Goal: Task Accomplishment & Management: Manage account settings

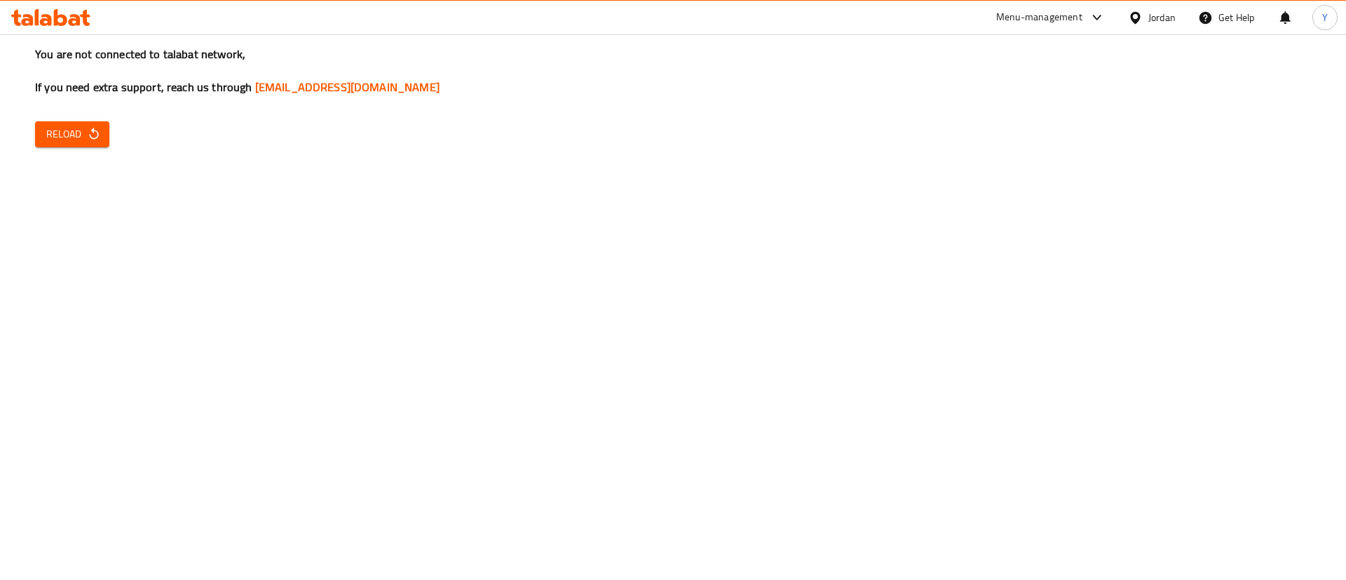
click at [77, 126] on span "Reload" at bounding box center [72, 134] width 52 height 18
click at [71, 136] on span "Reload" at bounding box center [72, 134] width 52 height 18
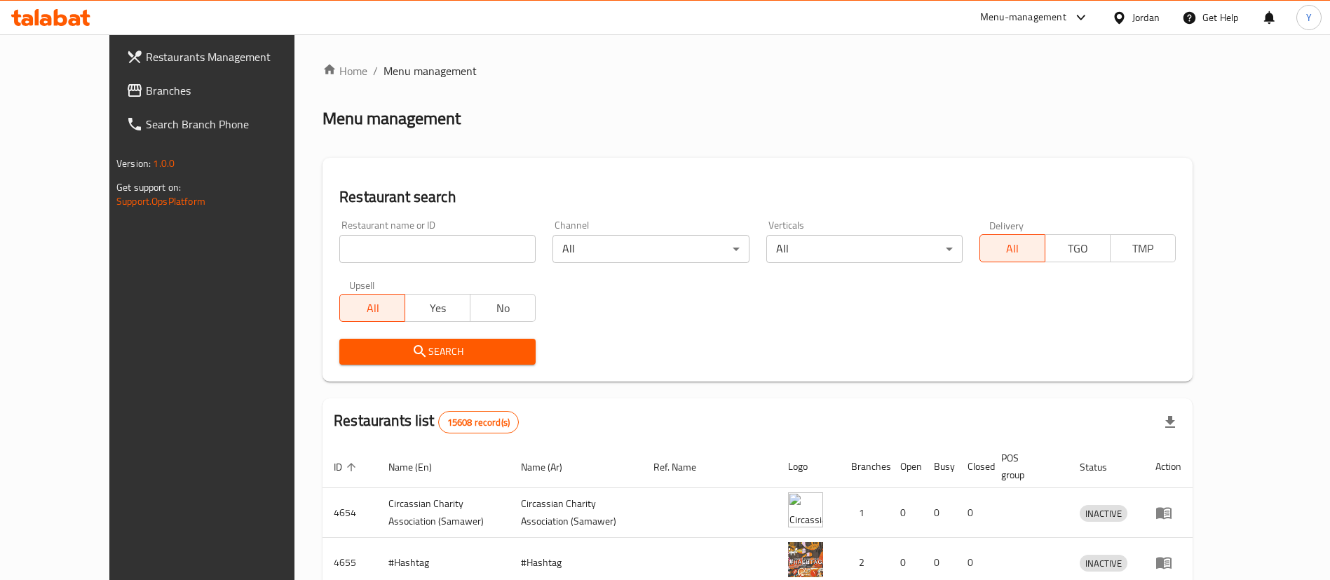
drag, startPoint x: 95, startPoint y: 93, endPoint x: 114, endPoint y: 106, distance: 22.7
click at [146, 93] on span "Branches" at bounding box center [233, 90] width 175 height 17
click at [132, 97] on span "Branches" at bounding box center [226, 90] width 188 height 17
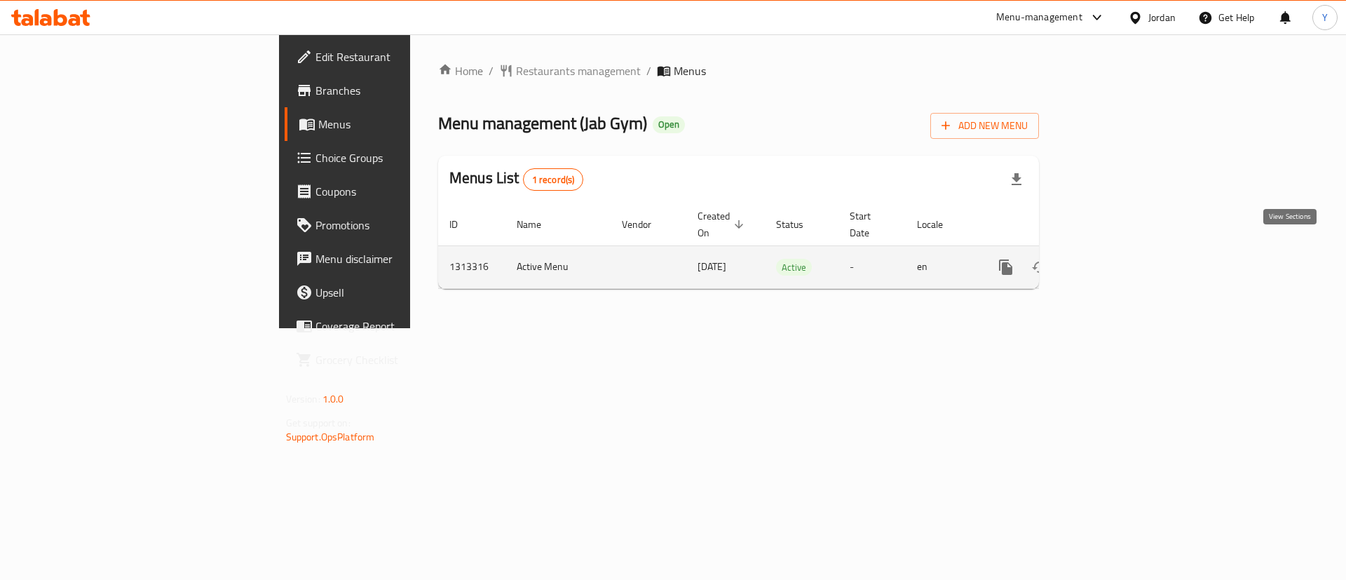
click at [1115, 259] on icon "enhanced table" at bounding box center [1106, 267] width 17 height 17
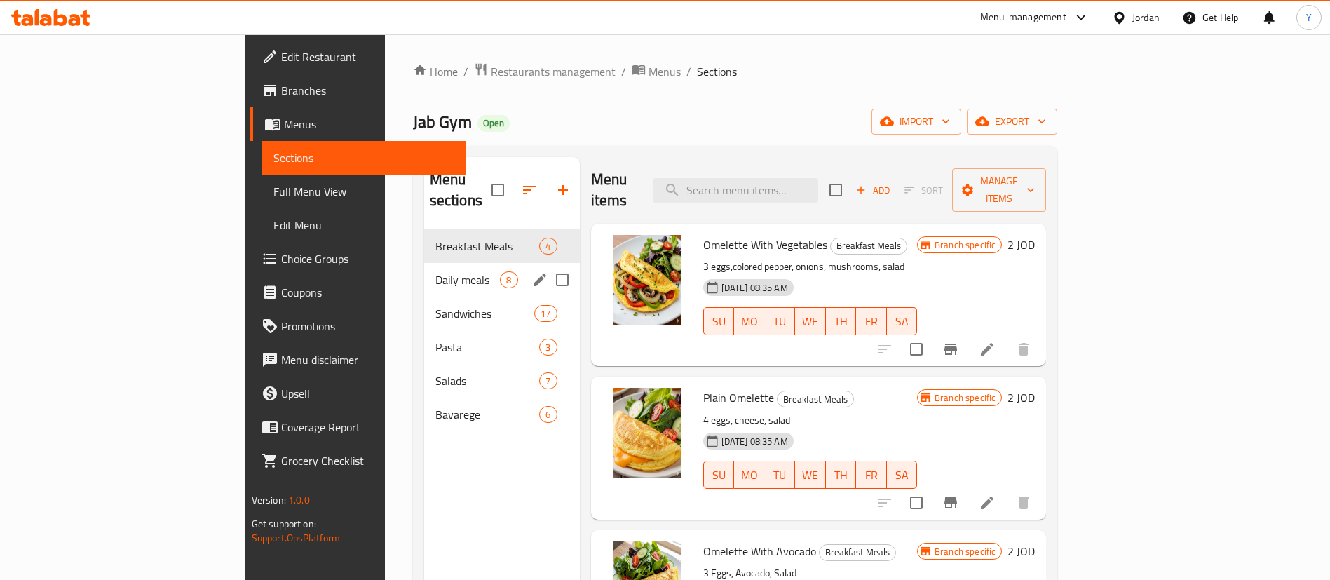
click at [435, 271] on span "Daily meals" at bounding box center [467, 279] width 65 height 17
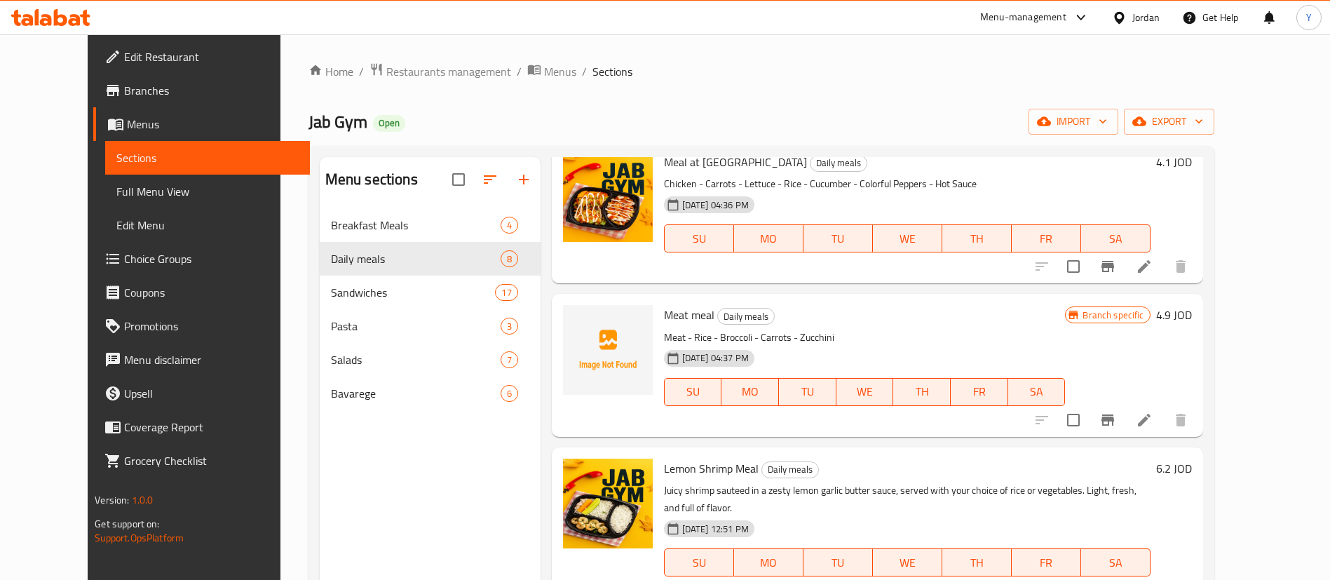
scroll to position [698, 0]
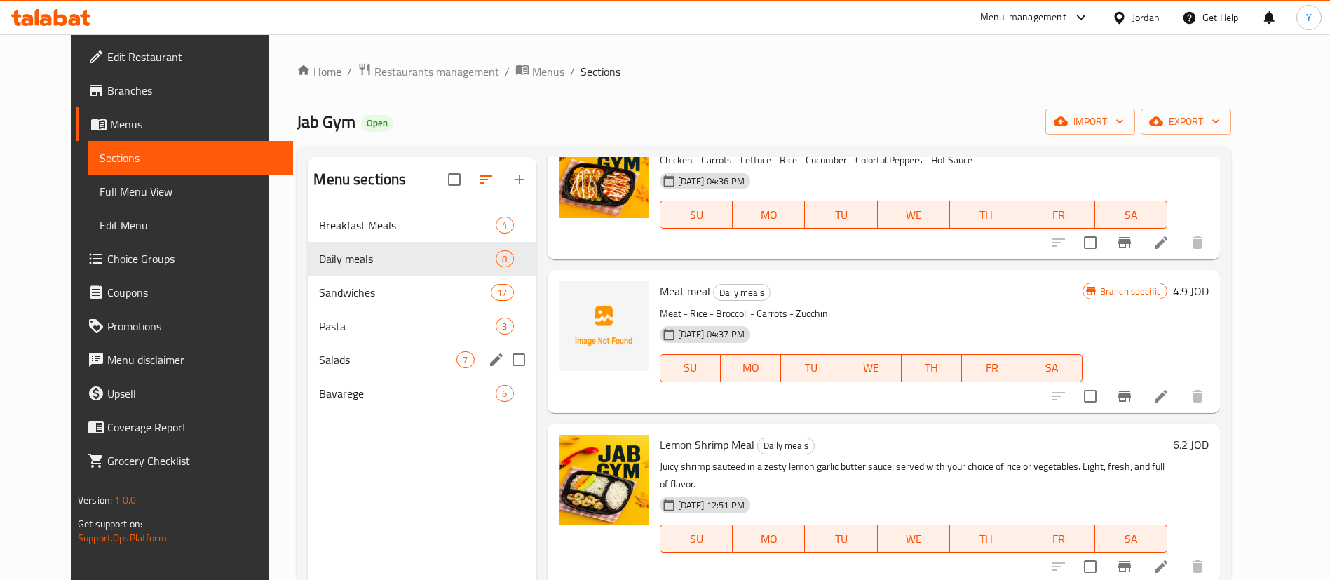
click at [327, 394] on span "Bavarege" at bounding box center [407, 393] width 177 height 17
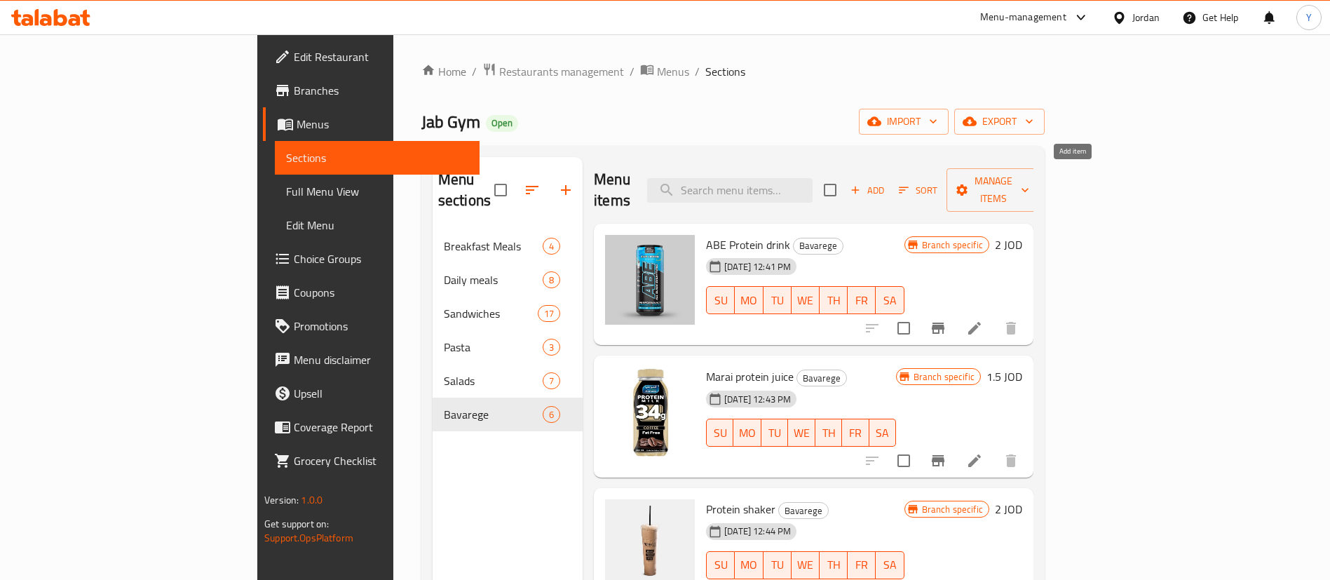
click at [886, 182] on span "Add" at bounding box center [867, 190] width 38 height 16
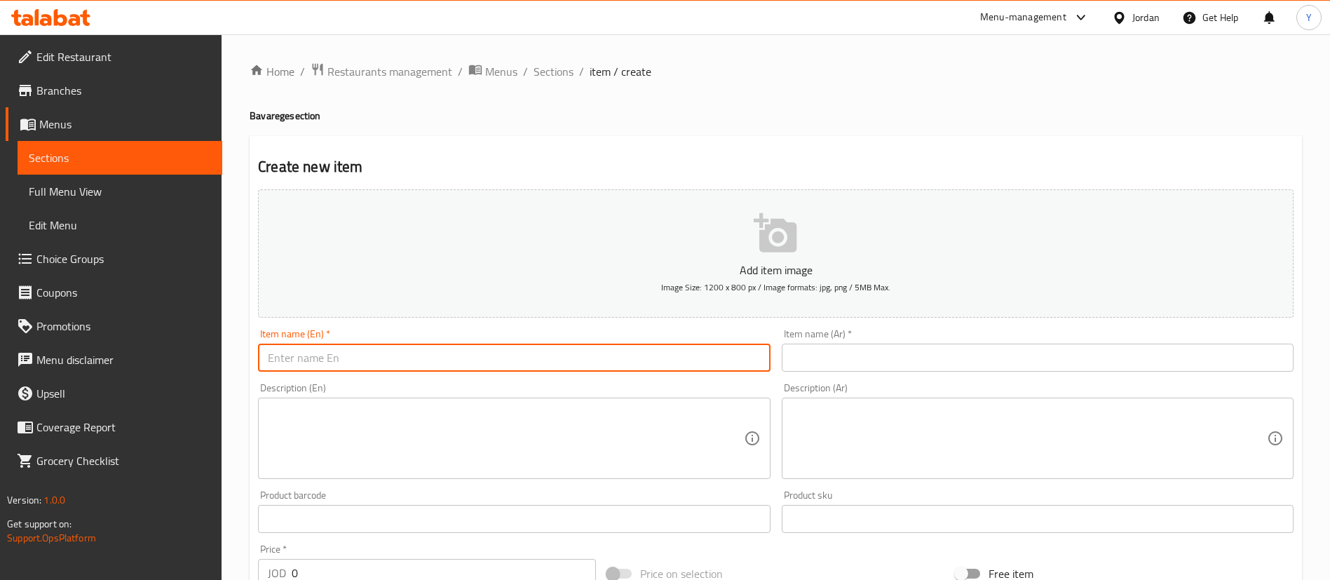
click at [451, 356] on input "text" at bounding box center [514, 357] width 512 height 28
type input "؛"
drag, startPoint x: 308, startPoint y: 359, endPoint x: 390, endPoint y: 372, distance: 83.0
click at [390, 372] on div "Item name (En)   * Protein shaker Item name (En) *" at bounding box center [513, 350] width 523 height 54
drag, startPoint x: 393, startPoint y: 355, endPoint x: 190, endPoint y: 329, distance: 204.3
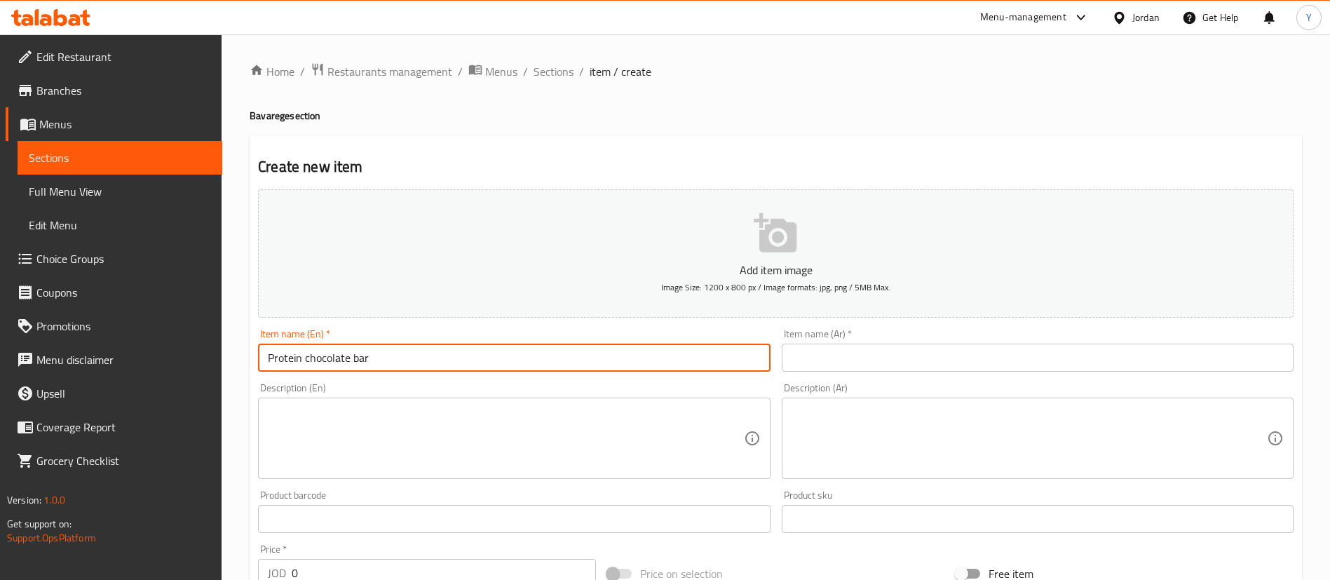
click at [215, 334] on div "Edit Restaurant Branches Menus Sections Full Menu View Edit Menu Choice Groups …" at bounding box center [665, 512] width 1330 height 956
type input "Protein chocolate bar"
drag, startPoint x: 1005, startPoint y: 353, endPoint x: 976, endPoint y: 368, distance: 32.3
click at [1005, 353] on input "text" at bounding box center [1038, 357] width 512 height 28
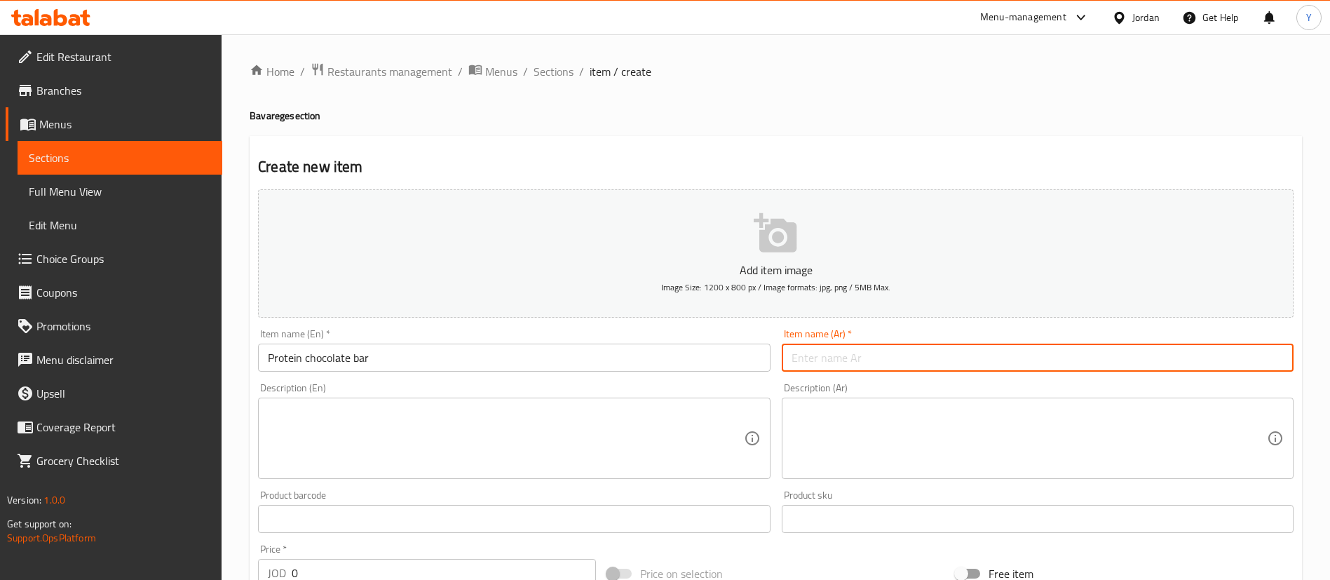
paste input "بار شوكولاتة البروتين"
type input "بار شوكولاتة البروتين"
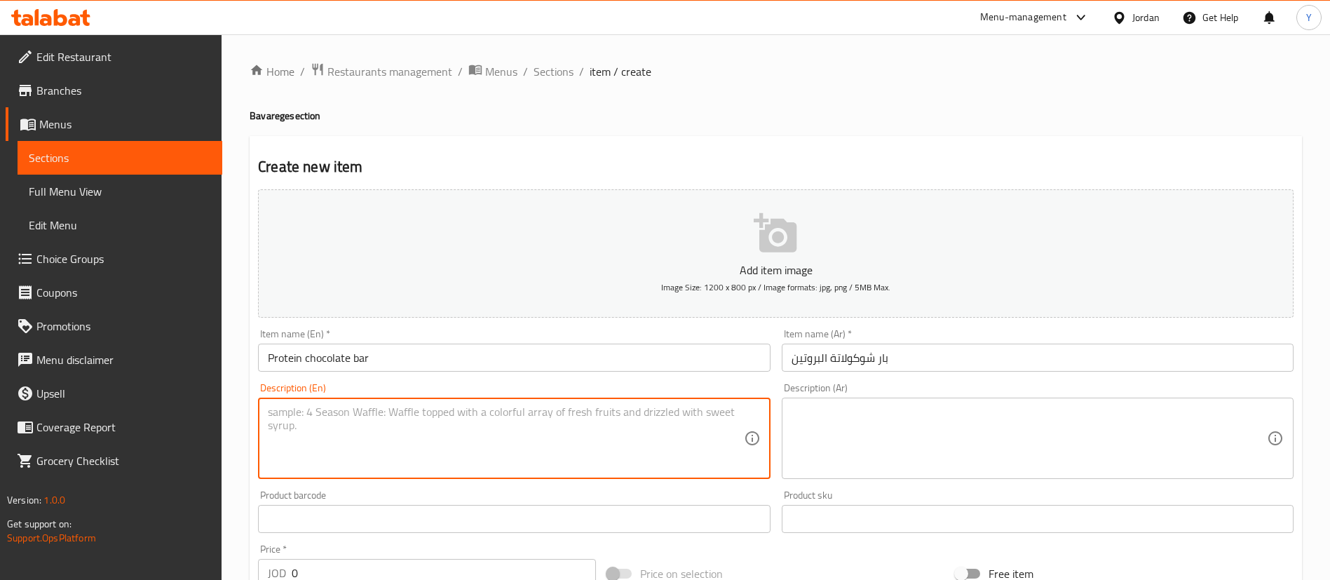
click at [400, 434] on textarea at bounding box center [505, 438] width 475 height 67
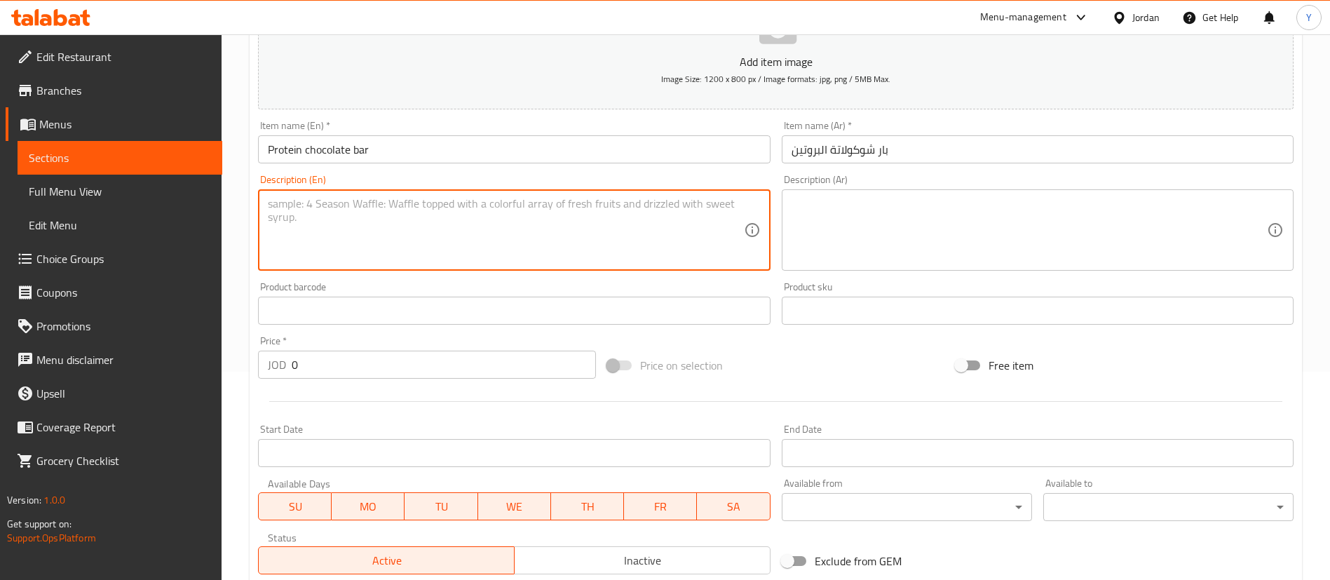
scroll to position [210, 0]
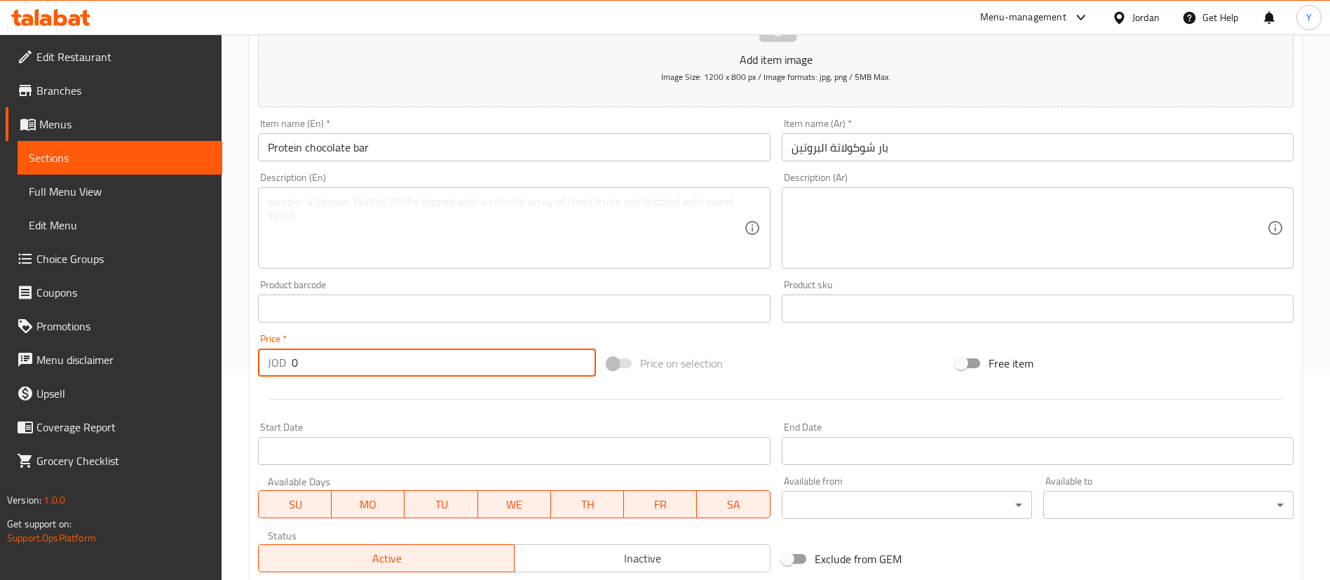
drag, startPoint x: 313, startPoint y: 376, endPoint x: 246, endPoint y: 369, distance: 67.7
click at [235, 374] on div "Home / Restaurants management / Menus / Sections / item / create Bavarege secti…" at bounding box center [776, 302] width 1108 height 956
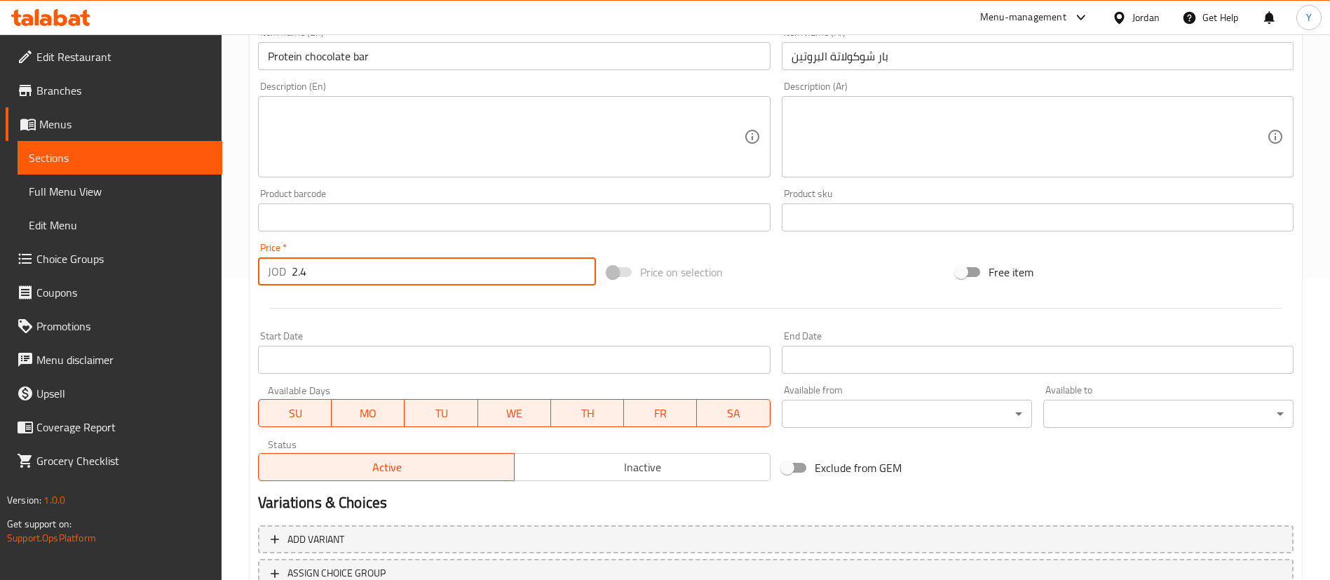
scroll to position [411, 0]
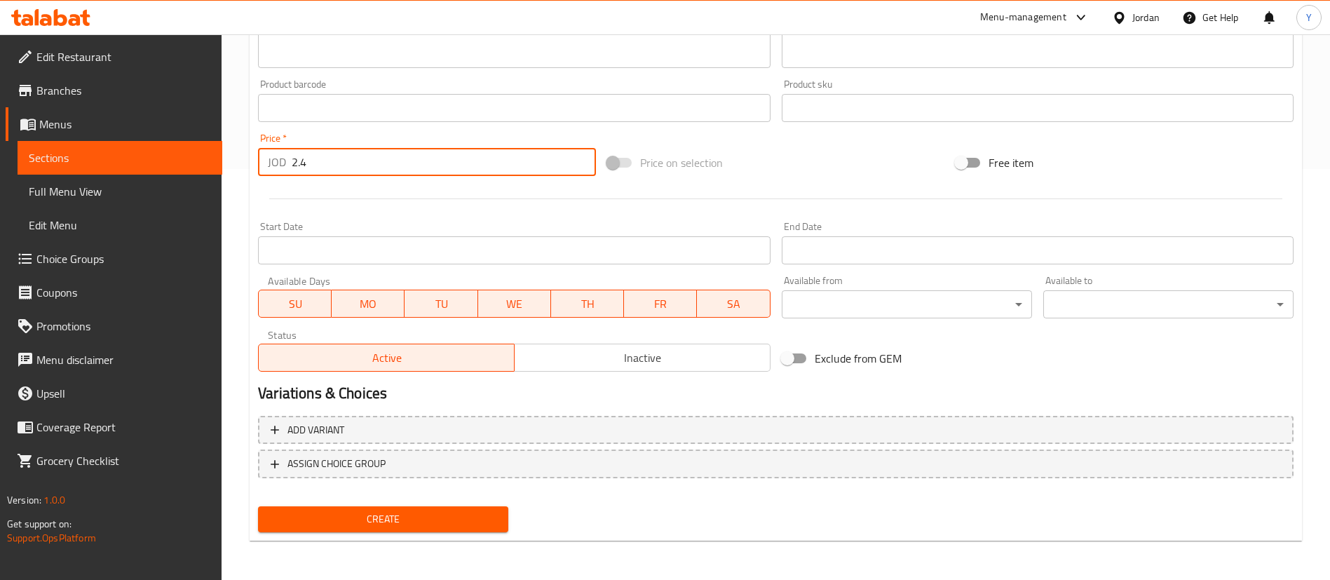
type input "2.4"
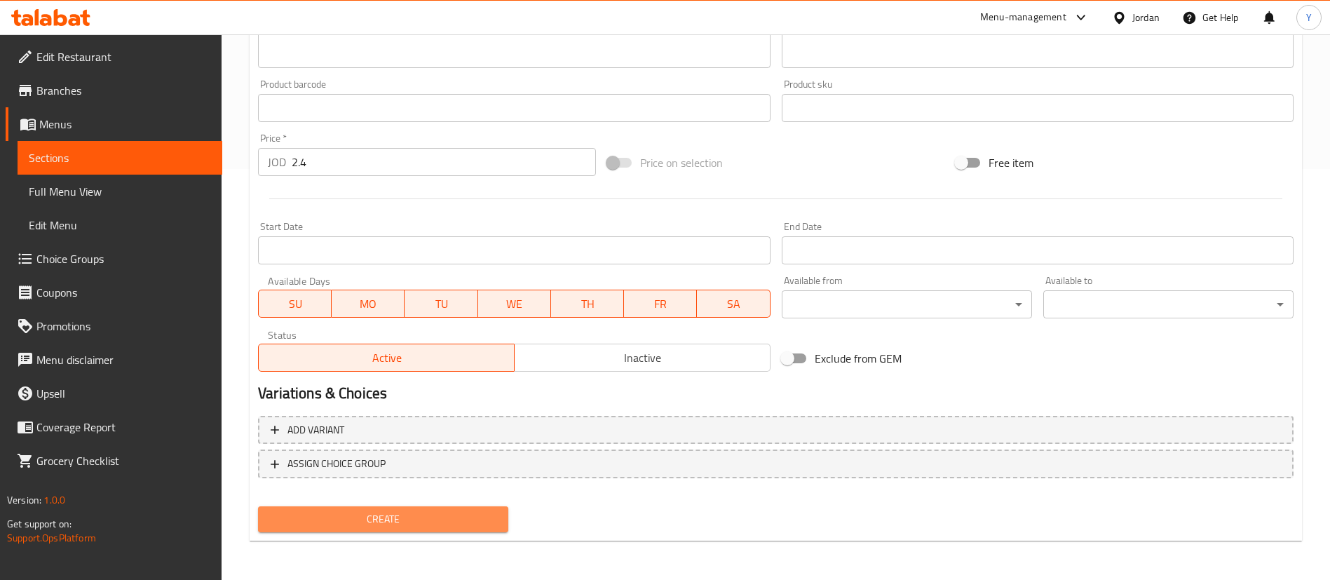
click at [384, 525] on span "Create" at bounding box center [383, 519] width 228 height 18
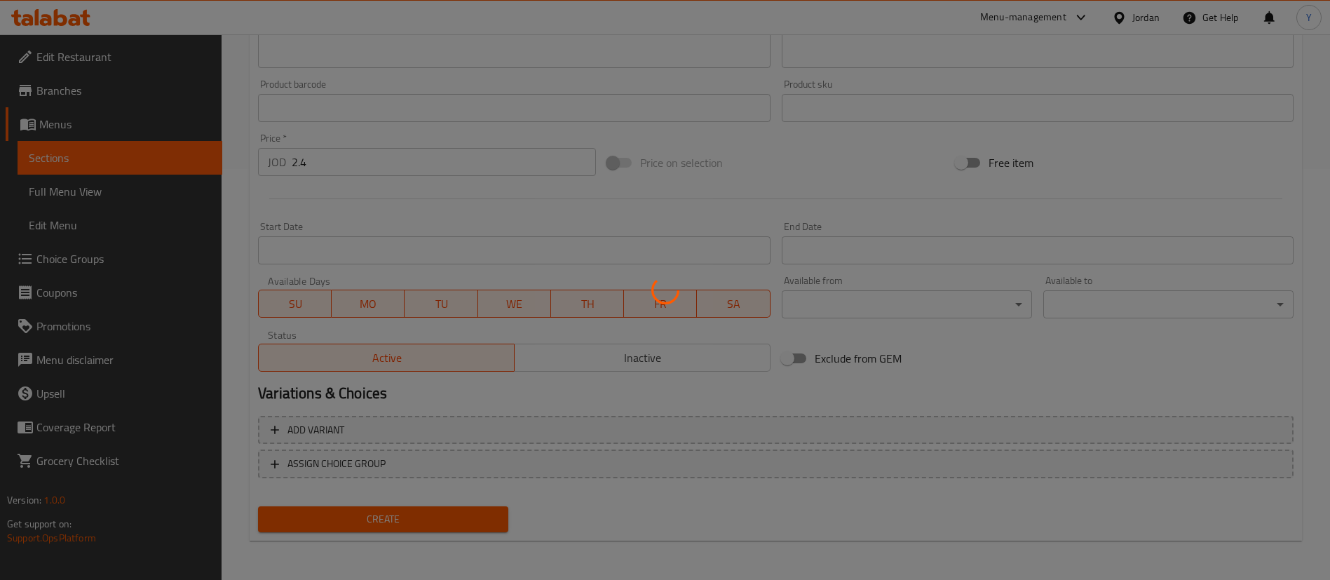
type input "0"
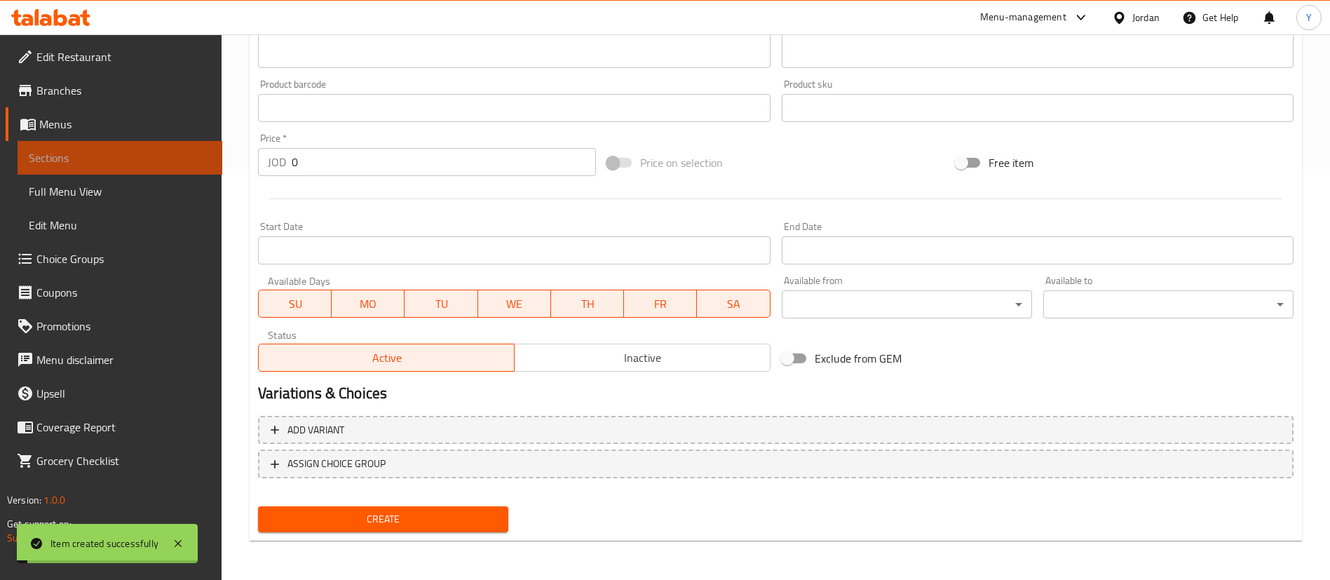
click at [144, 156] on span "Sections" at bounding box center [120, 157] width 182 height 17
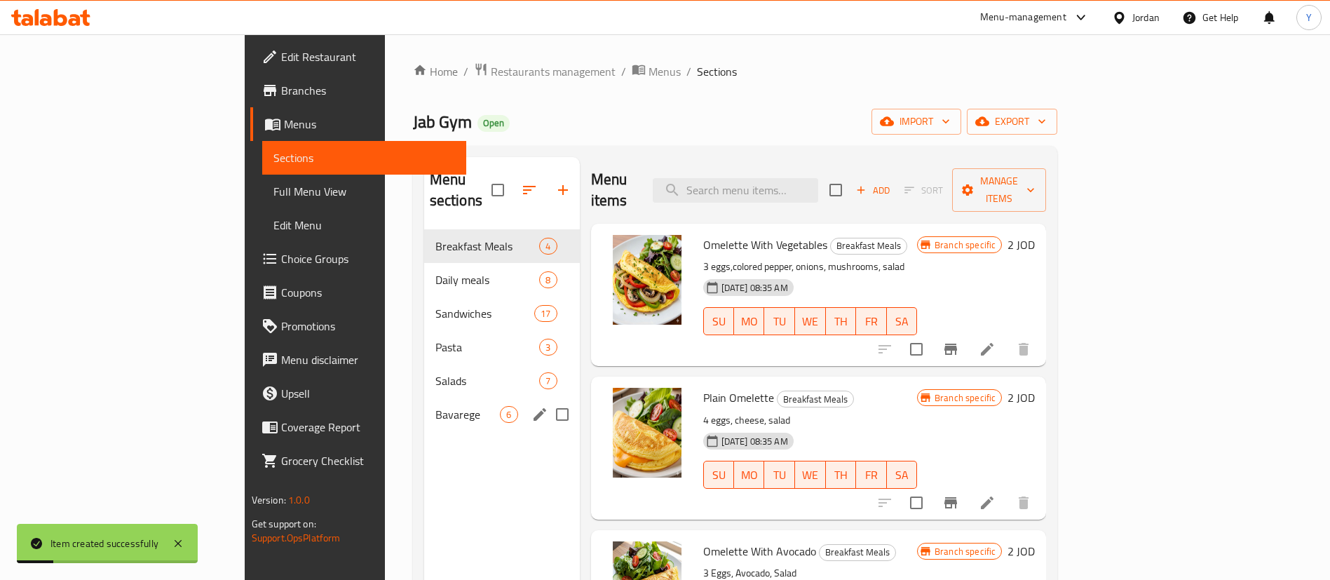
click at [424, 397] on div "Bavarege 6" at bounding box center [502, 414] width 156 height 34
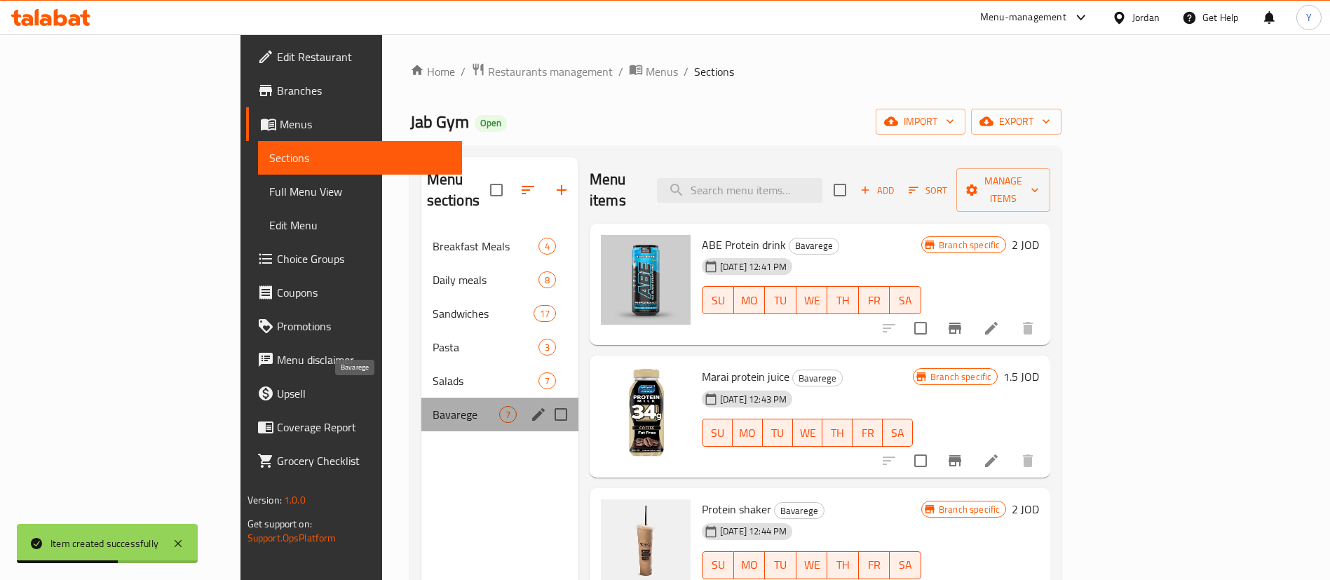
click at [432, 406] on span "Bavarege" at bounding box center [465, 414] width 67 height 17
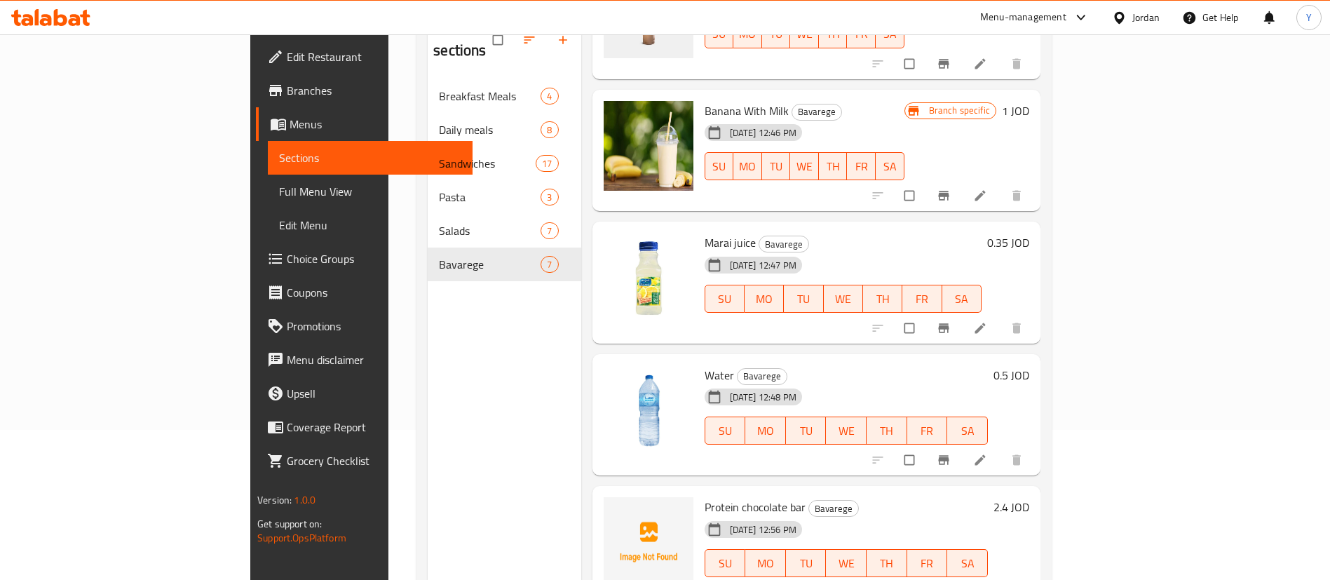
scroll to position [196, 0]
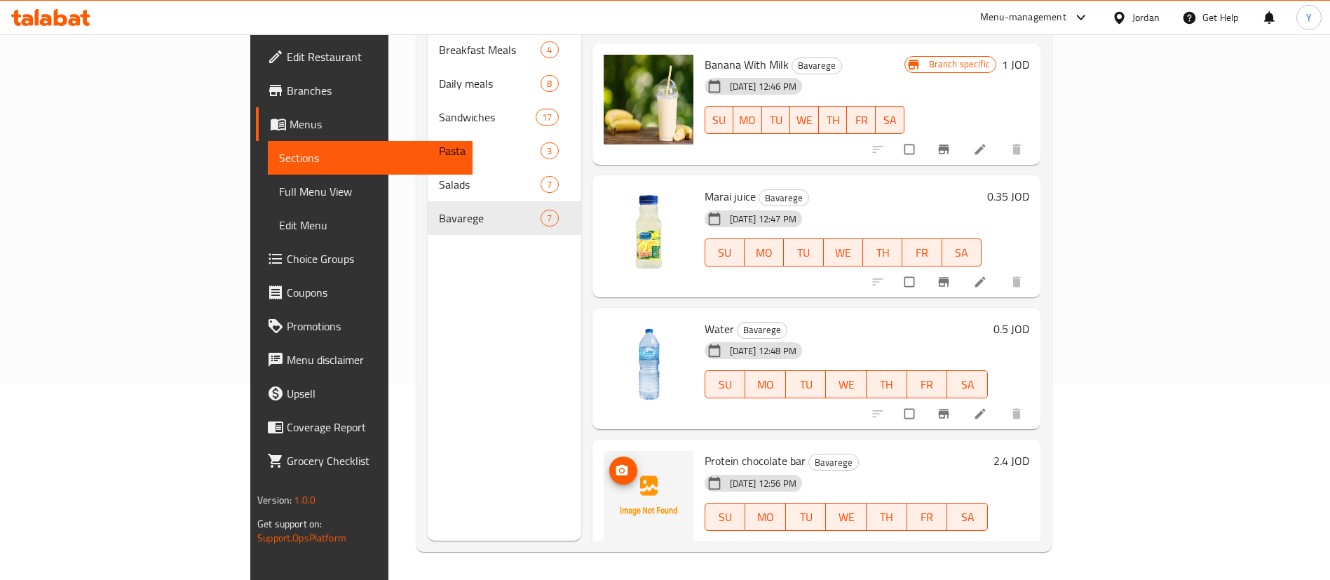
click at [609, 463] on span "upload picture" at bounding box center [623, 470] width 28 height 14
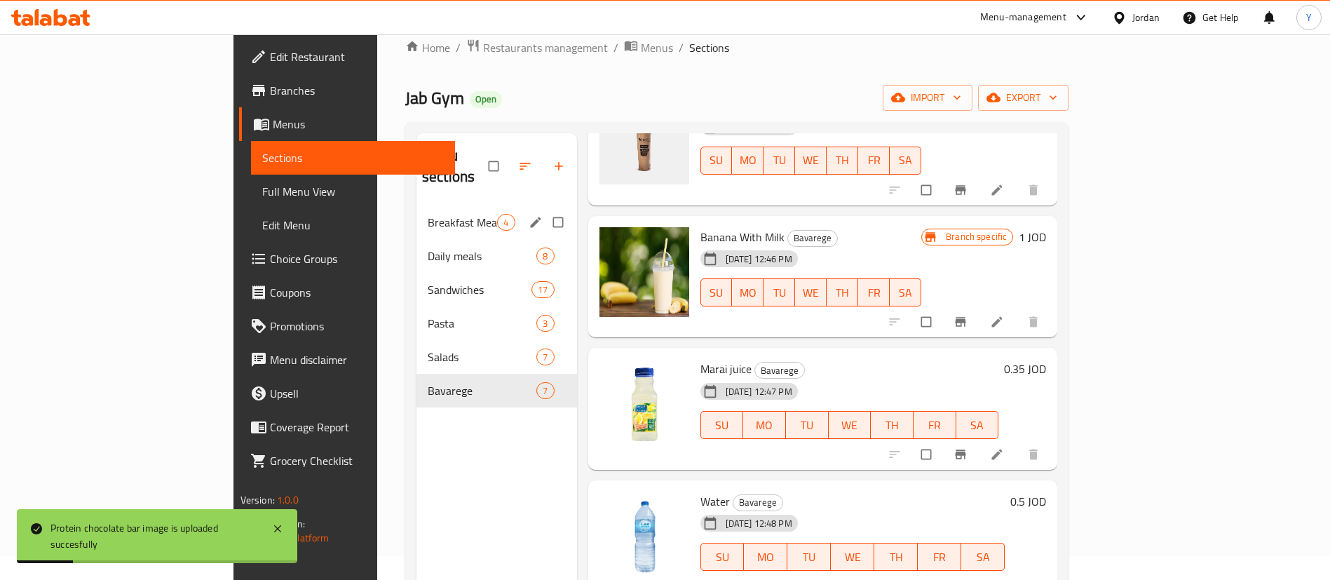
scroll to position [0, 0]
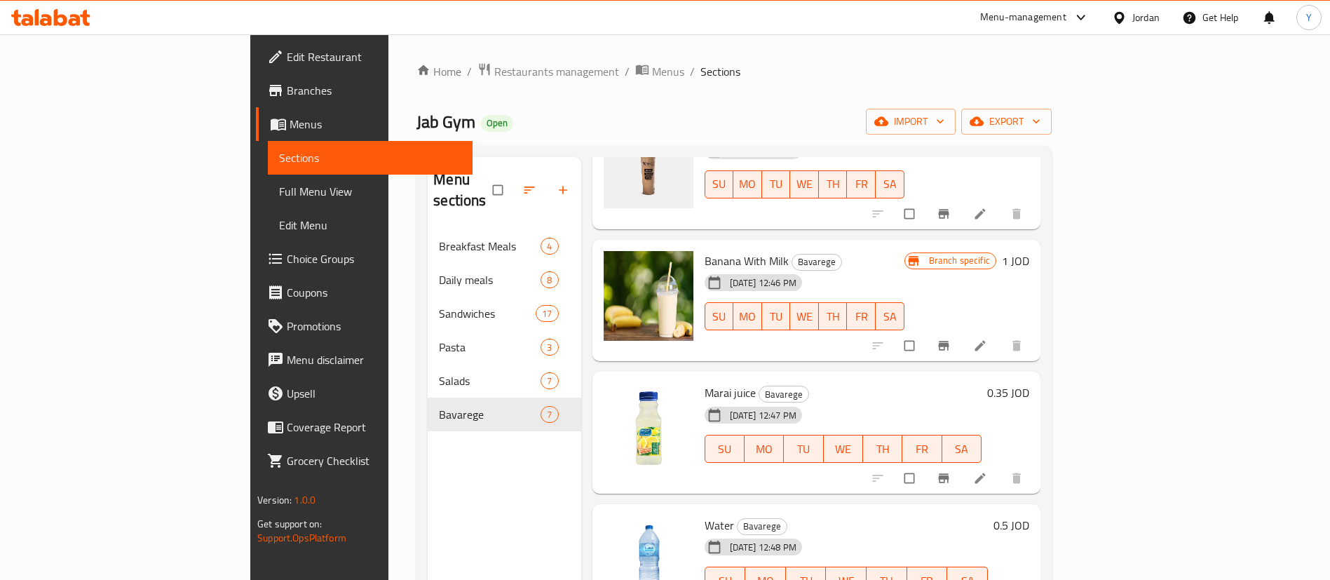
click at [57, 22] on icon at bounding box center [60, 17] width 13 height 17
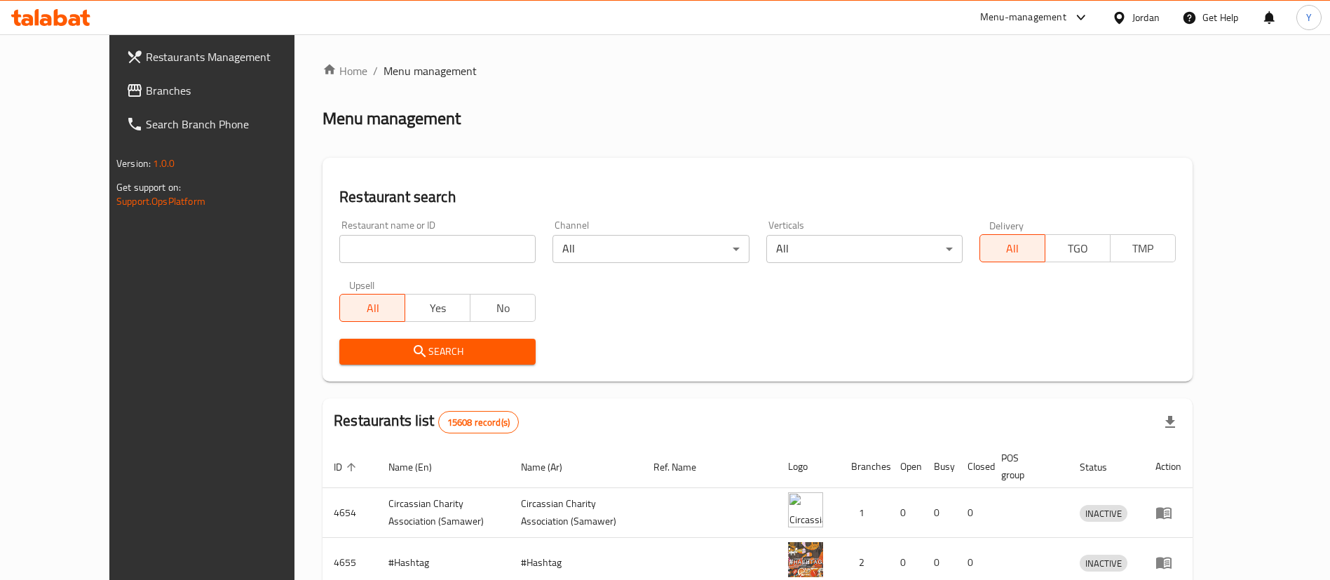
click at [146, 84] on span "Branches" at bounding box center [233, 90] width 175 height 17
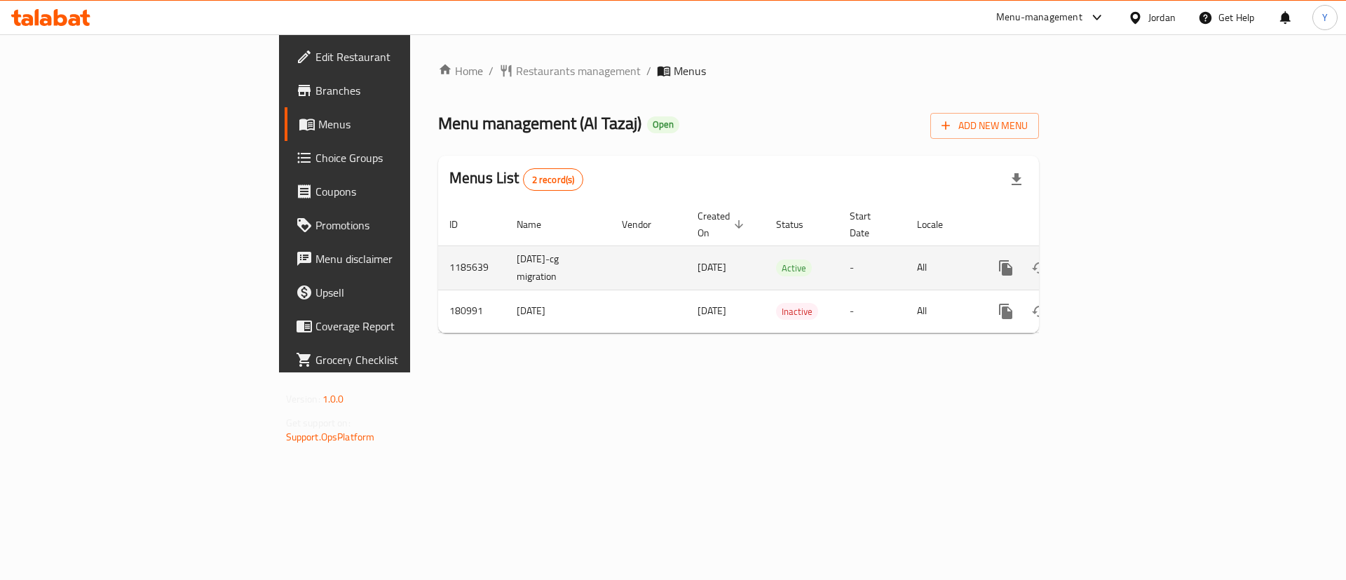
click at [1115, 259] on icon "enhanced table" at bounding box center [1106, 267] width 17 height 17
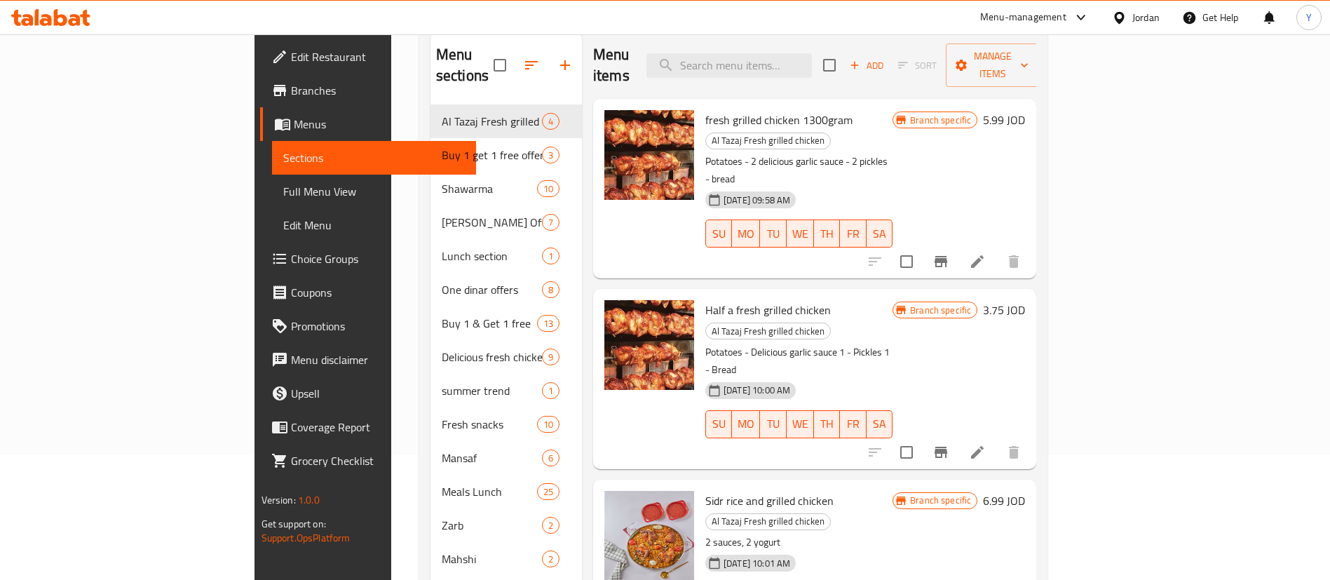
scroll to position [105, 0]
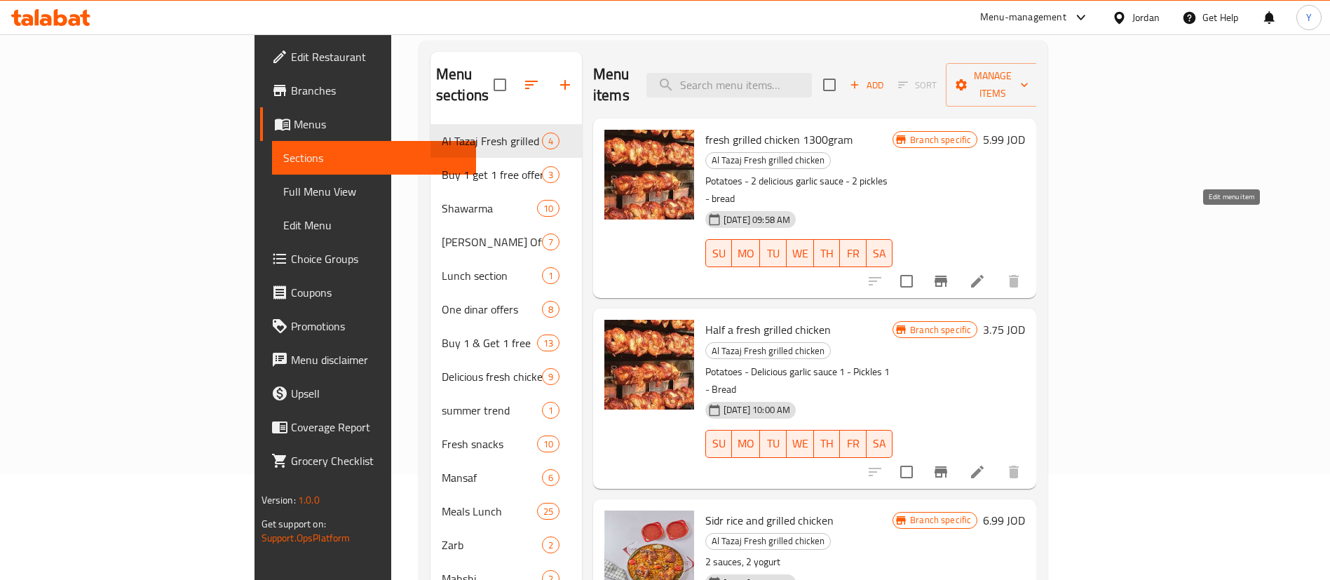
click at [986, 273] on icon at bounding box center [977, 281] width 17 height 17
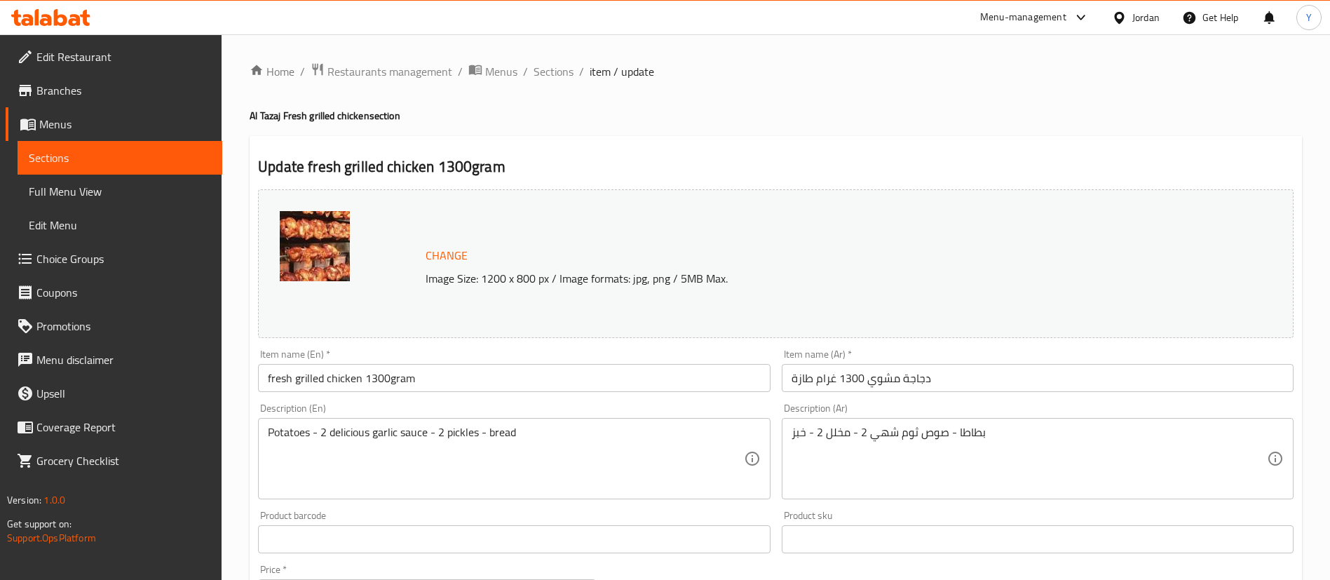
click at [812, 383] on input "دجاجة مشوي 1300 غرام طازة" at bounding box center [1038, 378] width 512 height 28
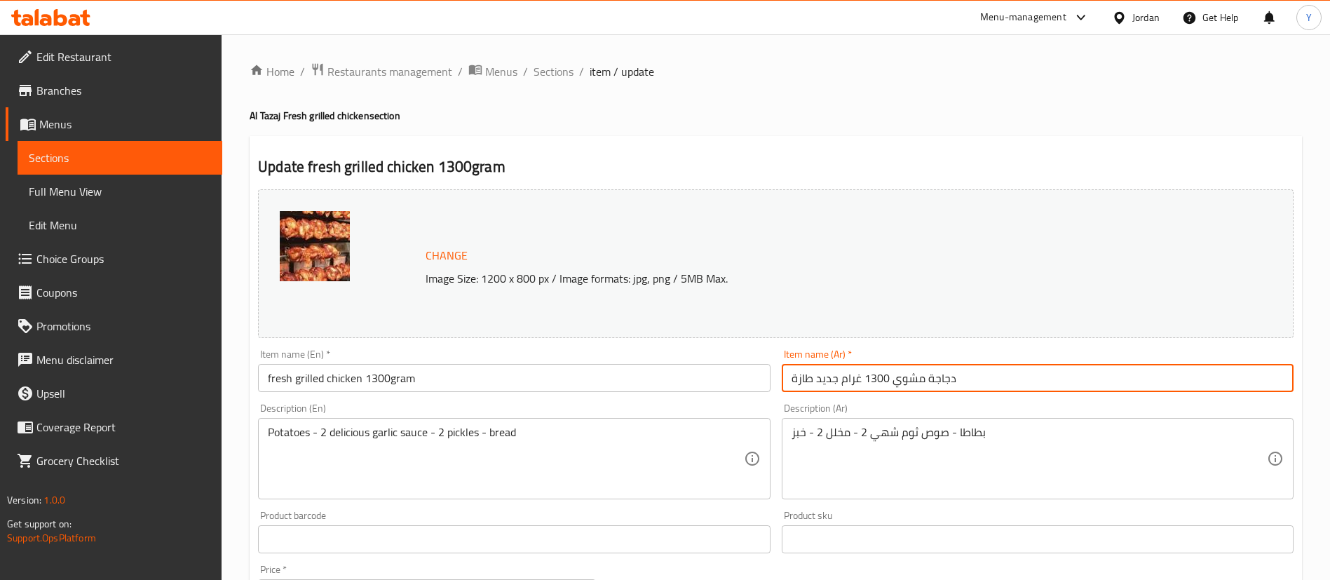
drag, startPoint x: 795, startPoint y: 381, endPoint x: 777, endPoint y: 381, distance: 17.5
click at [777, 381] on div "Item name (Ar)   * دجاجة مشوي 1300 غرام جديد طازة Item name (Ar) *" at bounding box center [1037, 370] width 523 height 54
drag, startPoint x: 887, startPoint y: 377, endPoint x: 844, endPoint y: 379, distance: 42.8
click at [844, 379] on input "دجاجة مشوي 1300 غرام جديد طازج" at bounding box center [1038, 378] width 512 height 28
click at [873, 386] on input "دجاجة مشوي 1300 غرام جديد طازج" at bounding box center [1038, 378] width 512 height 28
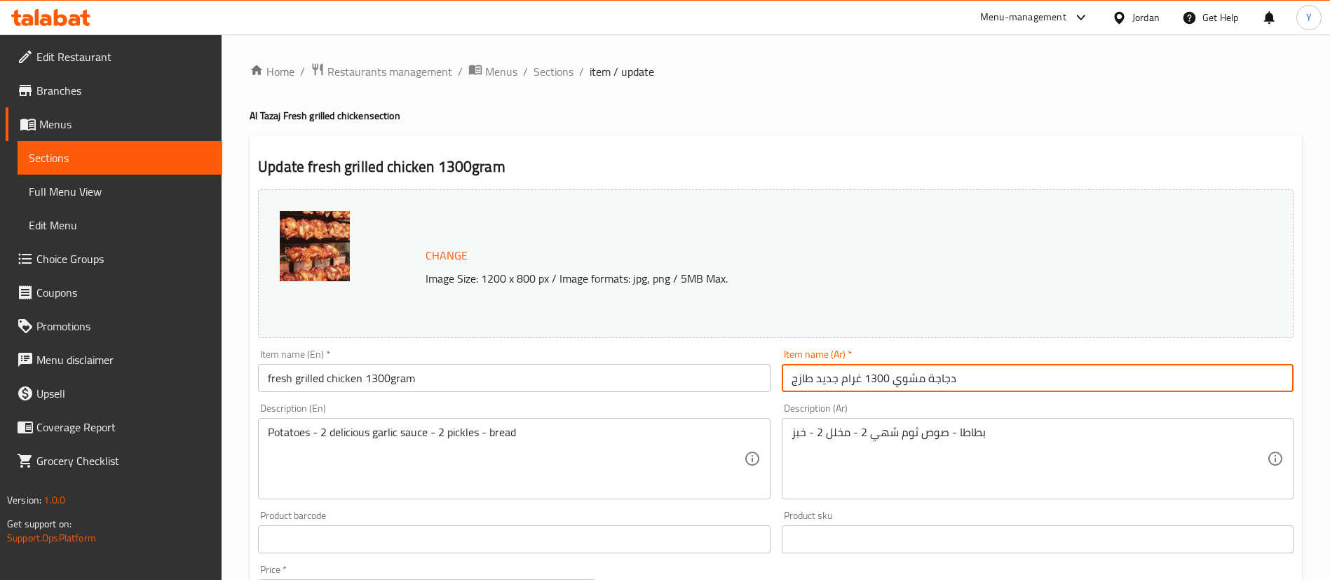
drag, startPoint x: 887, startPoint y: 380, endPoint x: 847, endPoint y: 380, distance: 40.7
click at [847, 380] on input "دجاجة مشوي 1300 غرام جديد طازج" at bounding box center [1038, 378] width 512 height 28
drag, startPoint x: 840, startPoint y: 381, endPoint x: 861, endPoint y: 383, distance: 21.1
click at [861, 383] on input "دجاجة مشوي 1300 غرام جديد طازج" at bounding box center [1038, 378] width 512 height 28
click at [810, 383] on input "دجاجة مشوي جديد طازج" at bounding box center [1038, 378] width 512 height 28
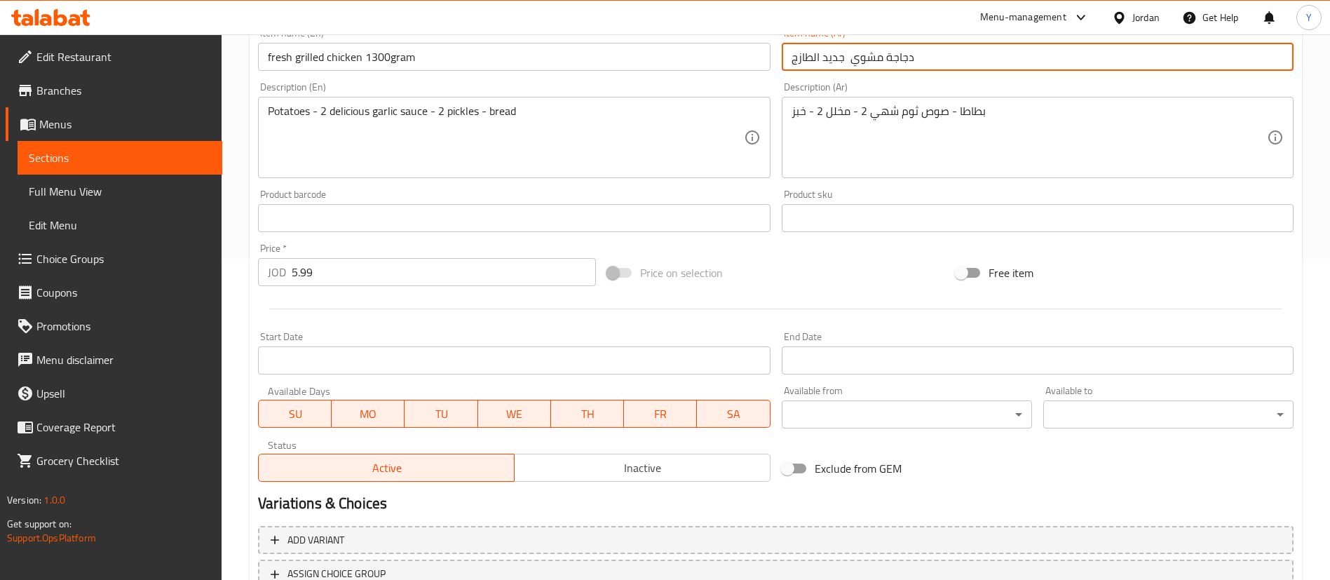
scroll to position [431, 0]
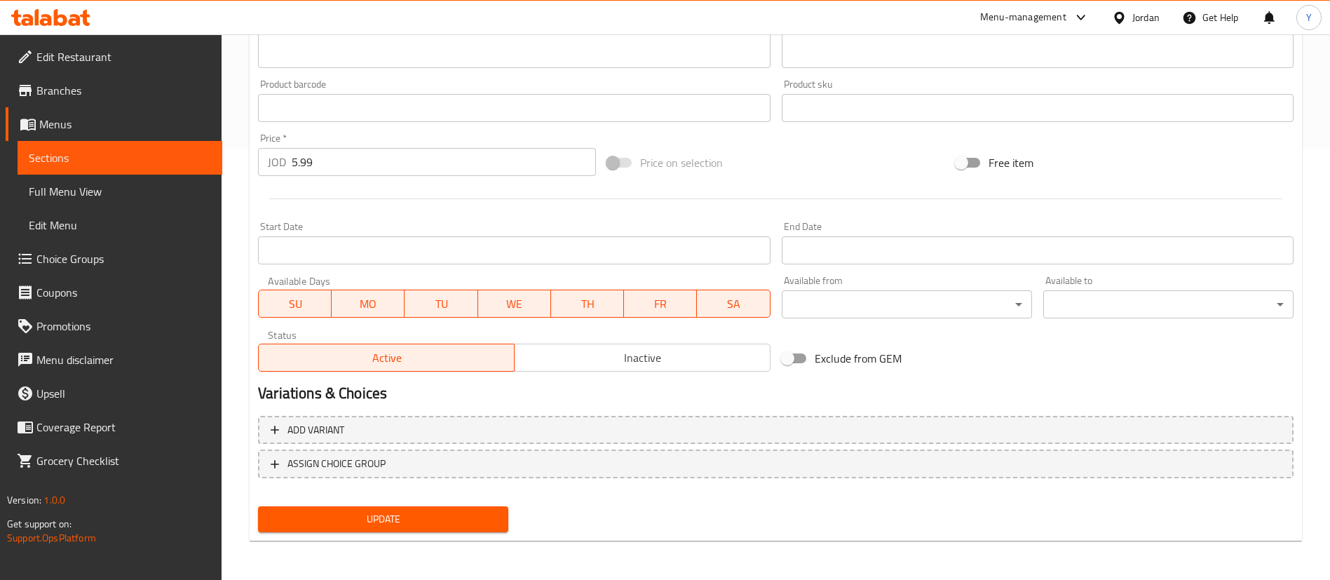
type input "دجاجة مشوي جديد الطازج"
click at [412, 526] on span "Update" at bounding box center [383, 519] width 228 height 18
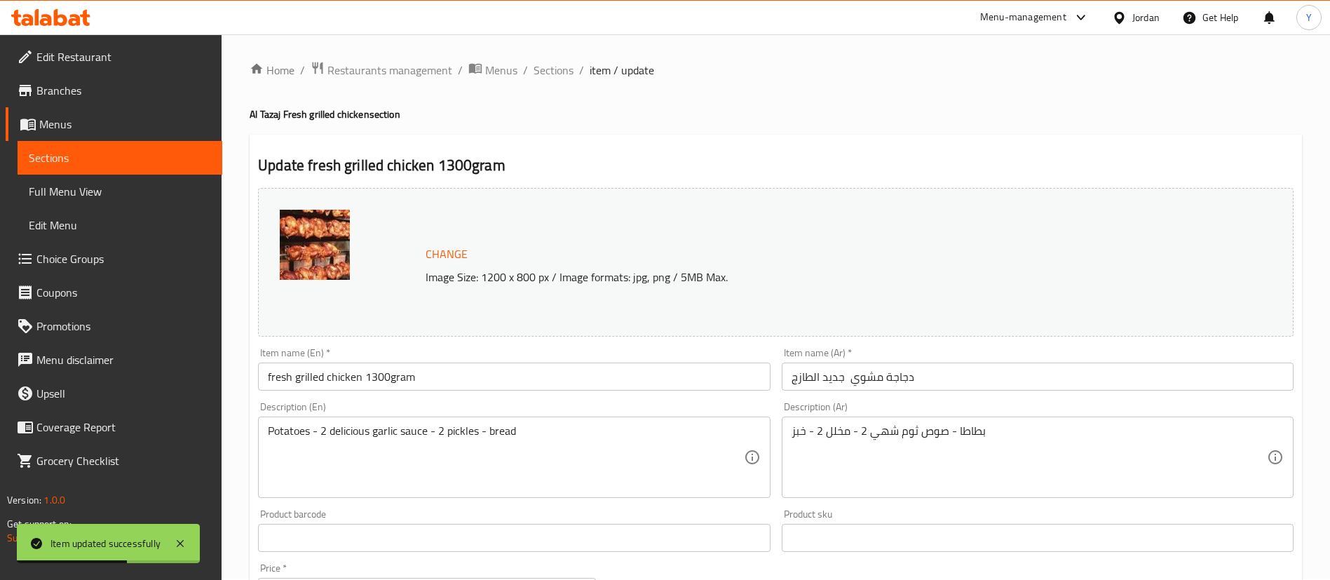
scroll to position [0, 0]
click at [183, 151] on span "Sections" at bounding box center [120, 157] width 182 height 17
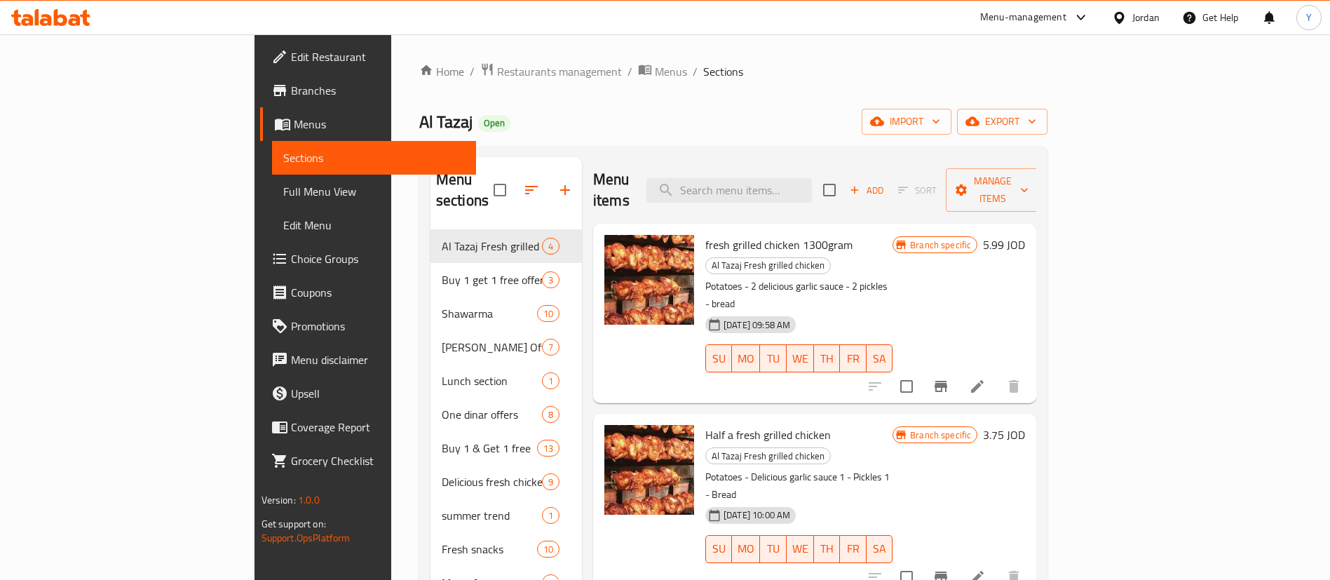
click at [67, 16] on icon at bounding box center [50, 17] width 79 height 17
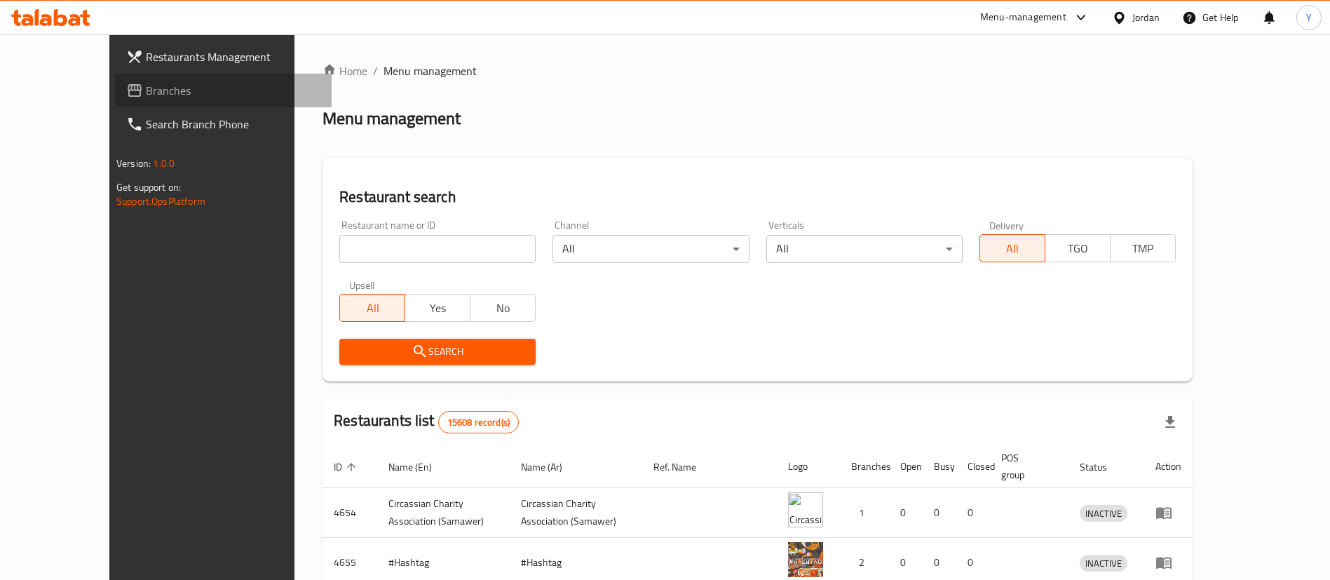
click at [146, 97] on span "Branches" at bounding box center [233, 90] width 175 height 17
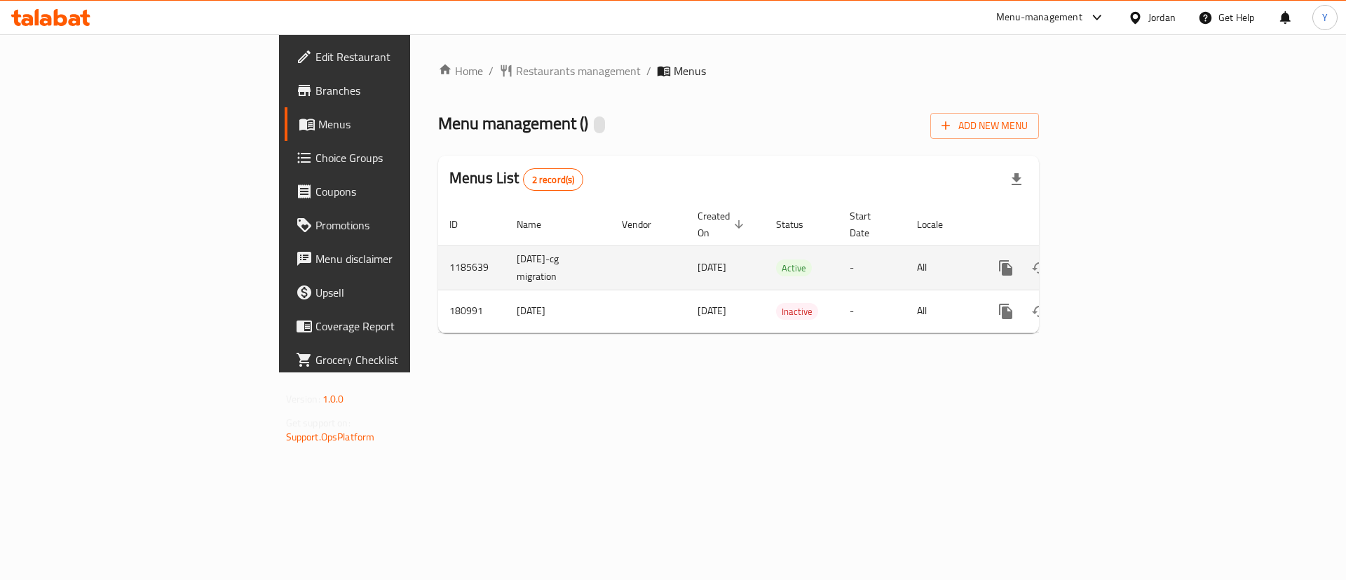
click at [1113, 261] on icon "enhanced table" at bounding box center [1107, 267] width 13 height 13
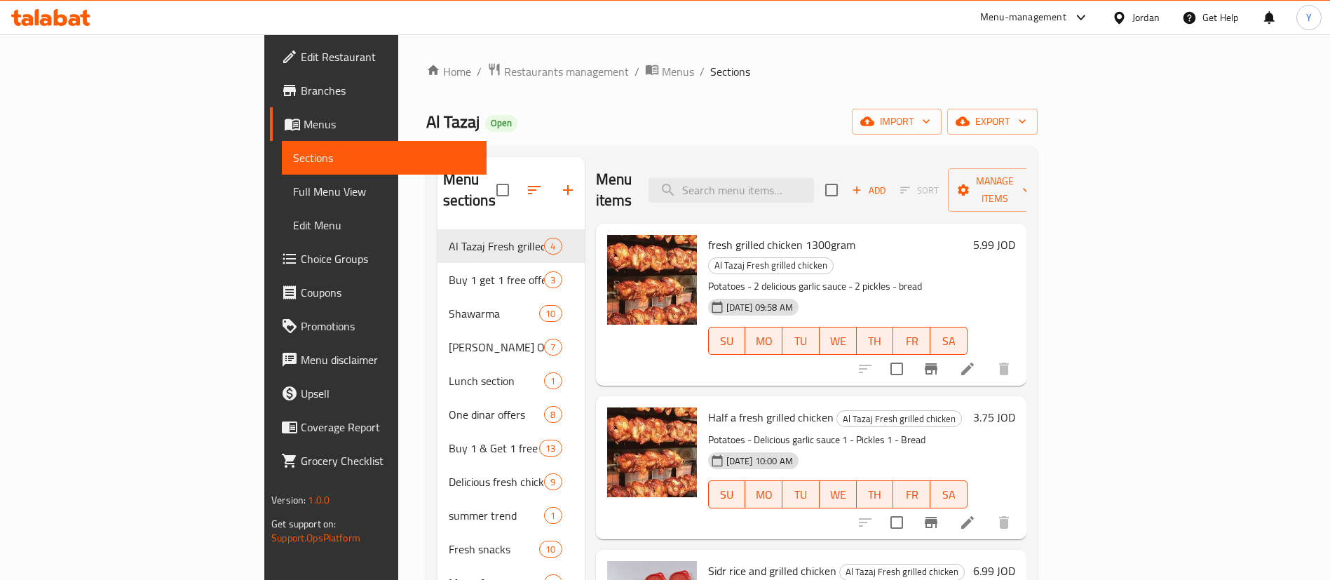
click at [974, 516] on icon at bounding box center [967, 522] width 13 height 13
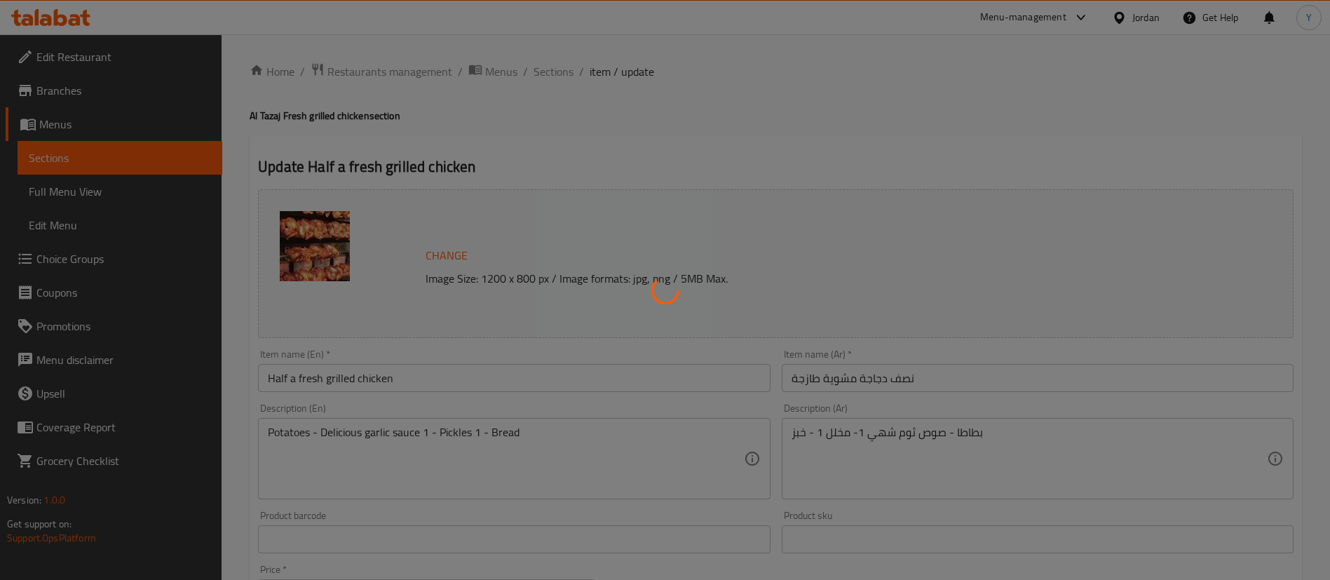
click at [816, 378] on div at bounding box center [665, 290] width 1330 height 580
click at [816, 381] on div at bounding box center [665, 290] width 1330 height 580
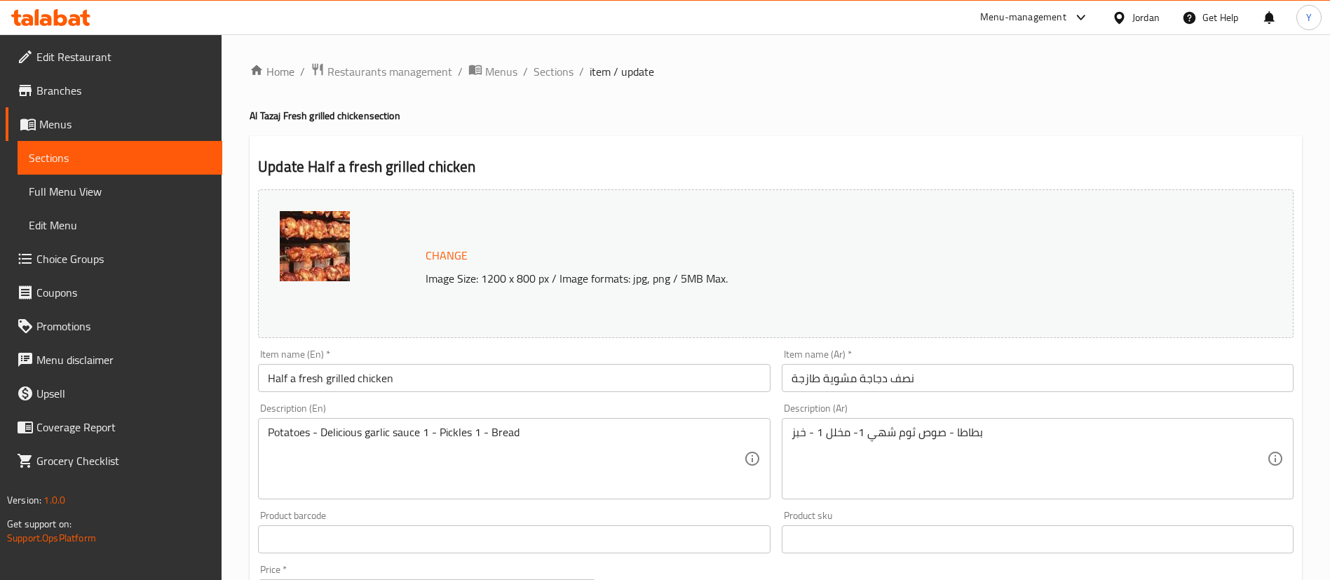
click at [814, 379] on input "نصف دجاجة مشوية طازجة" at bounding box center [1038, 378] width 512 height 28
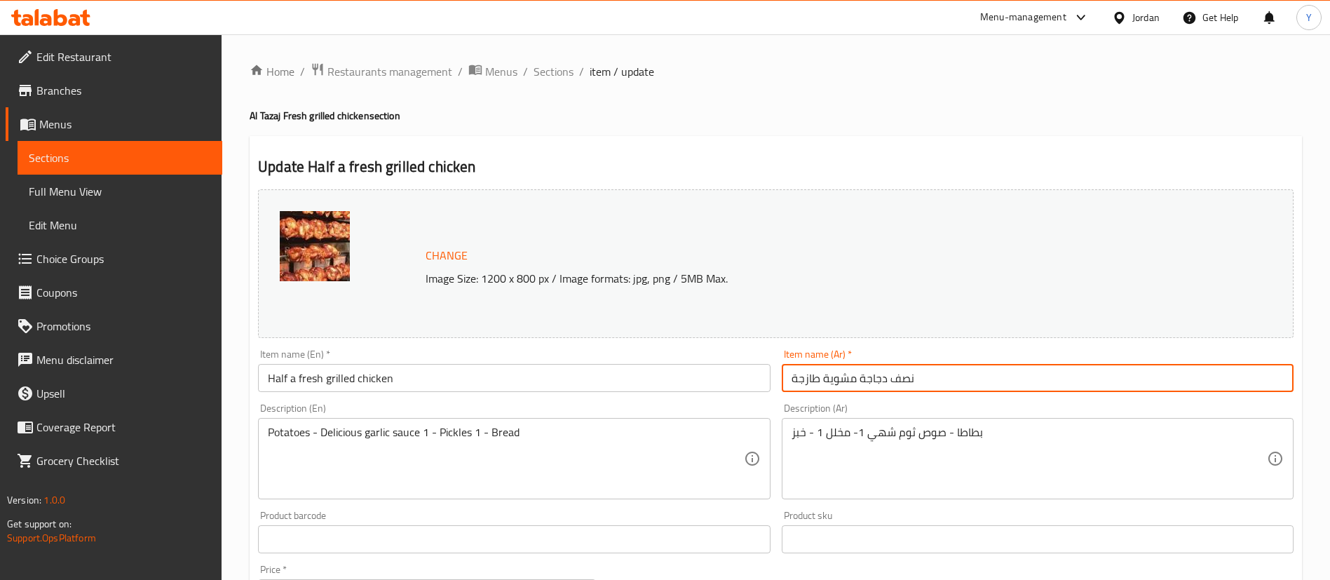
click at [819, 383] on input "نصف دجاجة مشوية طازجة" at bounding box center [1038, 378] width 512 height 28
drag, startPoint x: 796, startPoint y: 378, endPoint x: 732, endPoint y: 378, distance: 64.5
click at [745, 378] on div "Change Image Size: 1200 x 800 px / Image formats: jpg, png / 5MB Max. Item name…" at bounding box center [775, 496] width 1047 height 625
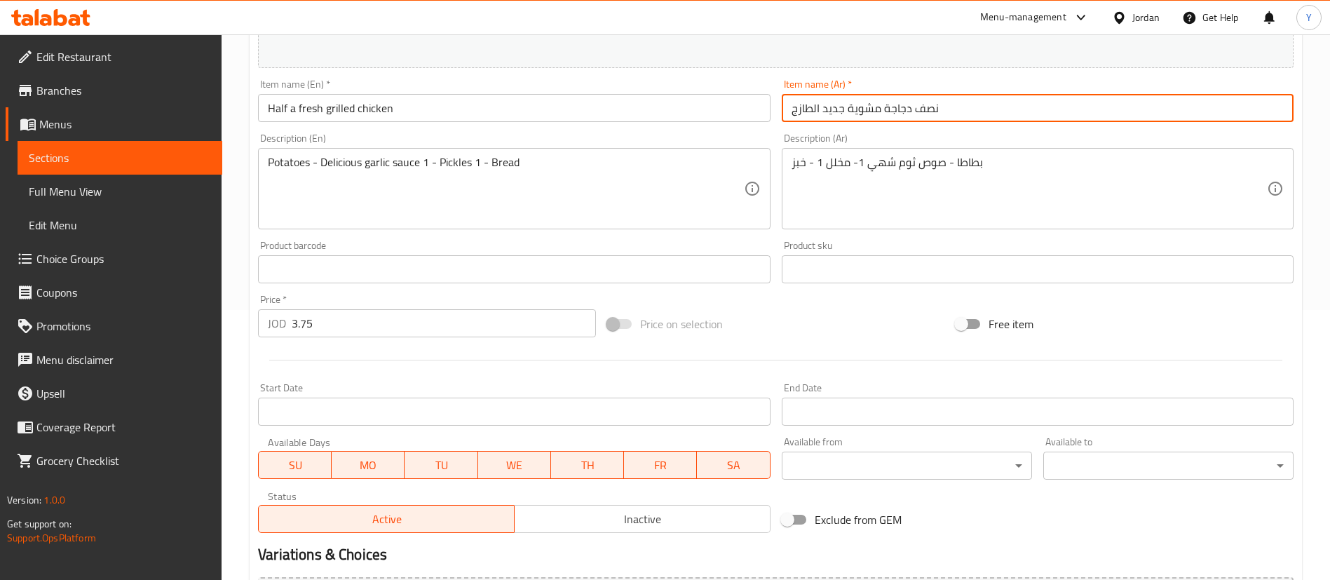
scroll to position [421, 0]
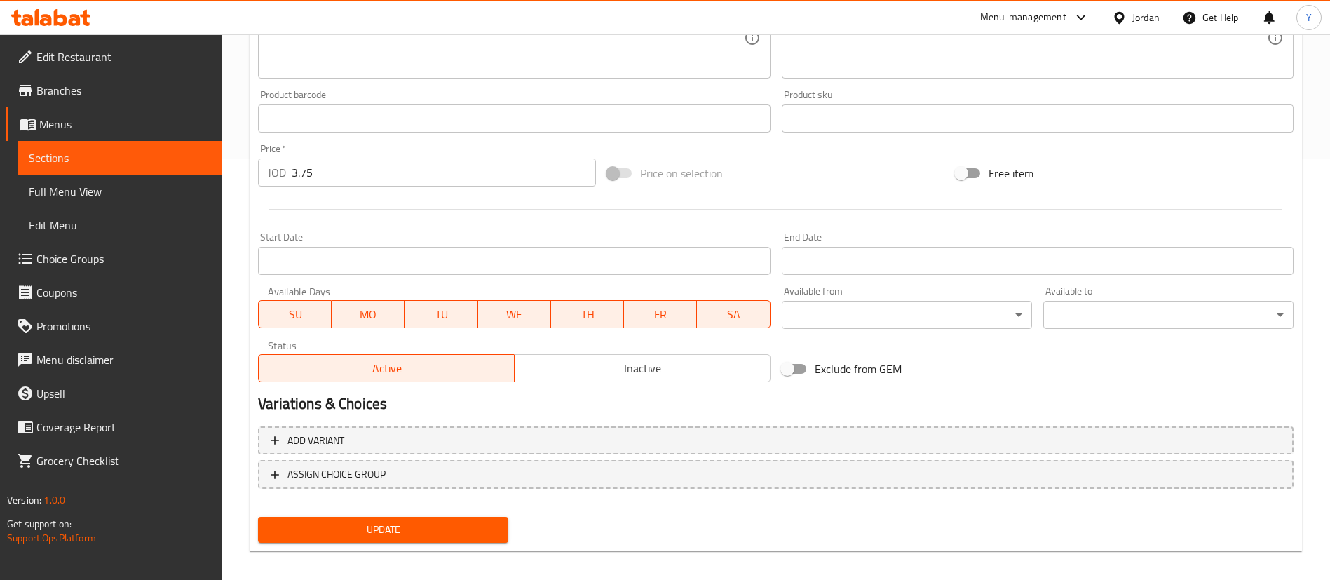
type input "نصف دجاجة مشوية جديد الطازج"
click at [402, 528] on span "Update" at bounding box center [383, 530] width 228 height 18
drag, startPoint x: 149, startPoint y: 142, endPoint x: 200, endPoint y: 264, distance: 131.9
click at [149, 142] on link "Sections" at bounding box center [120, 158] width 205 height 34
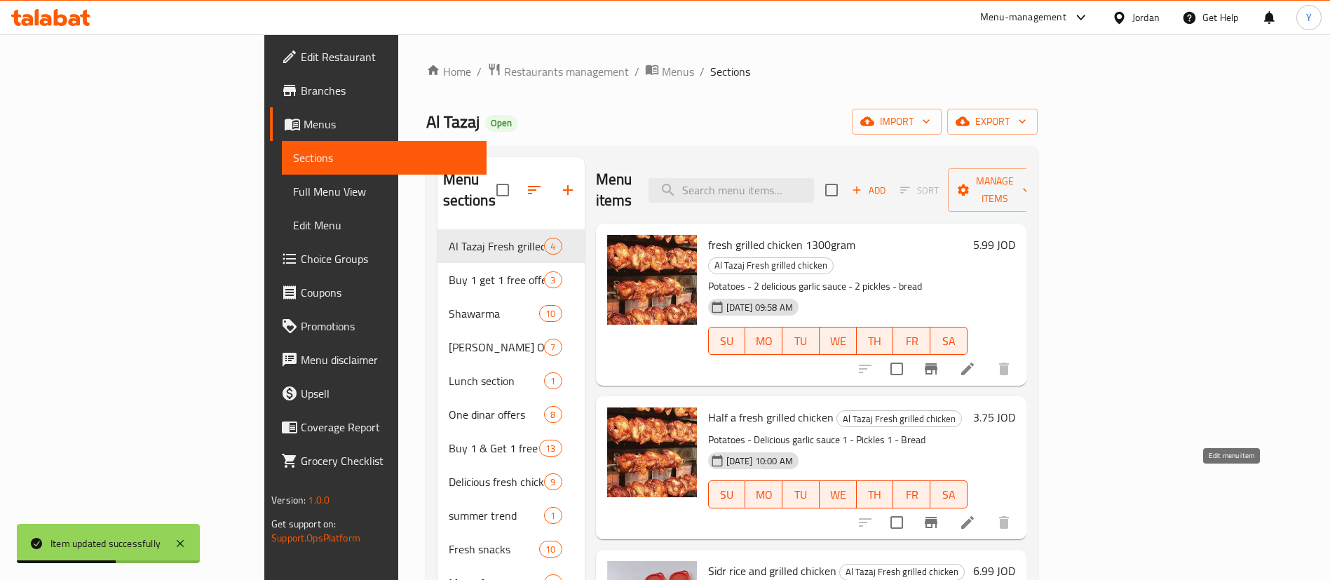
click at [976, 514] on icon at bounding box center [967, 522] width 17 height 17
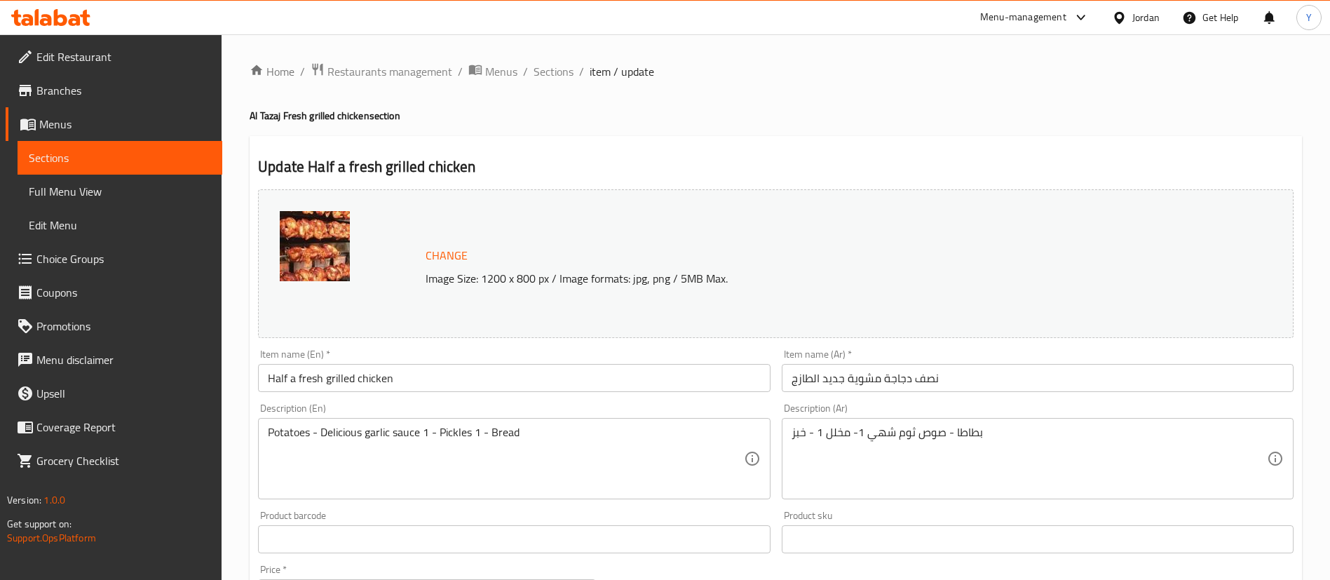
click at [126, 161] on span "Sections" at bounding box center [120, 157] width 182 height 17
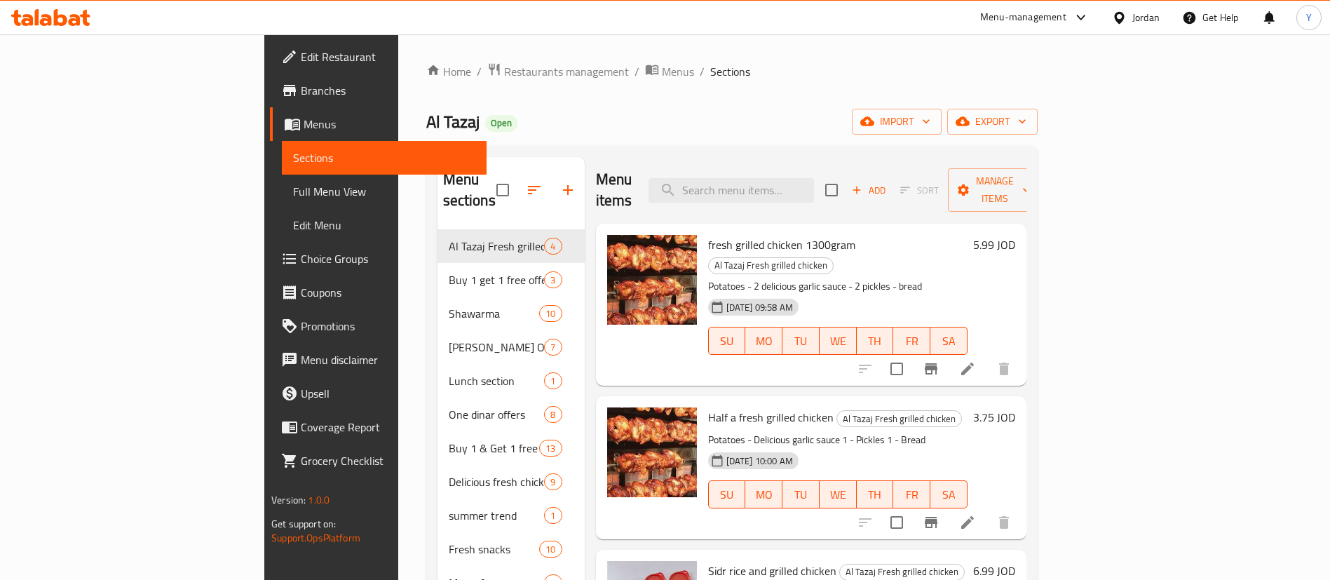
click at [60, 16] on icon at bounding box center [60, 17] width 13 height 17
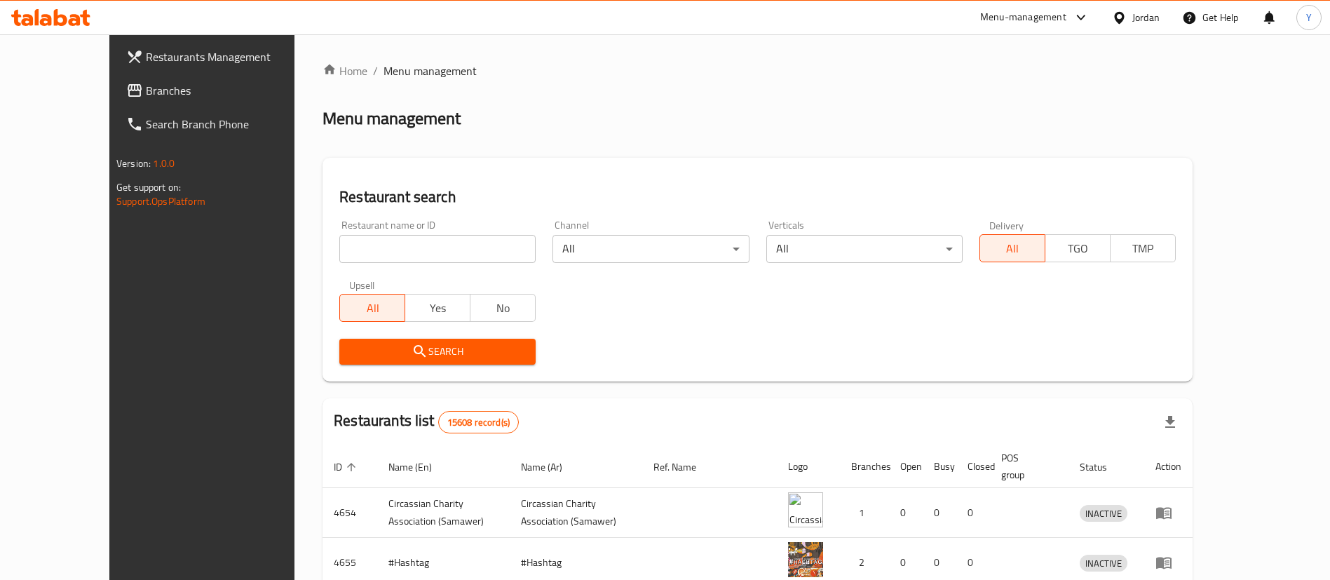
click at [146, 91] on span "Branches" at bounding box center [233, 90] width 175 height 17
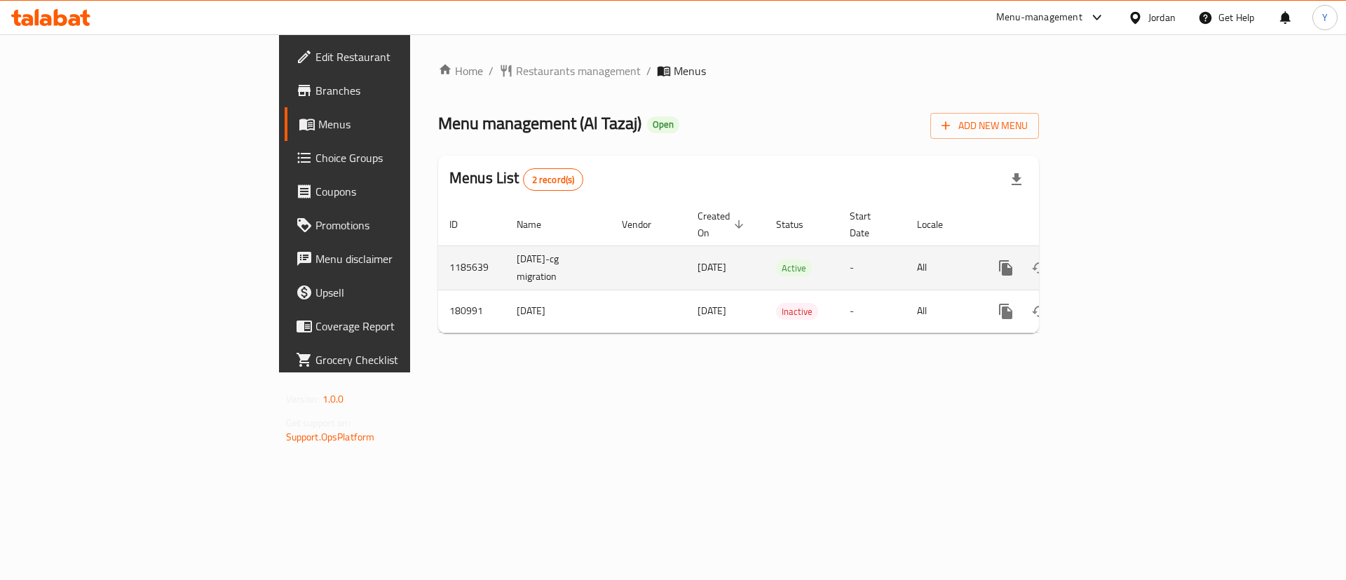
click at [1113, 261] on icon "enhanced table" at bounding box center [1107, 267] width 13 height 13
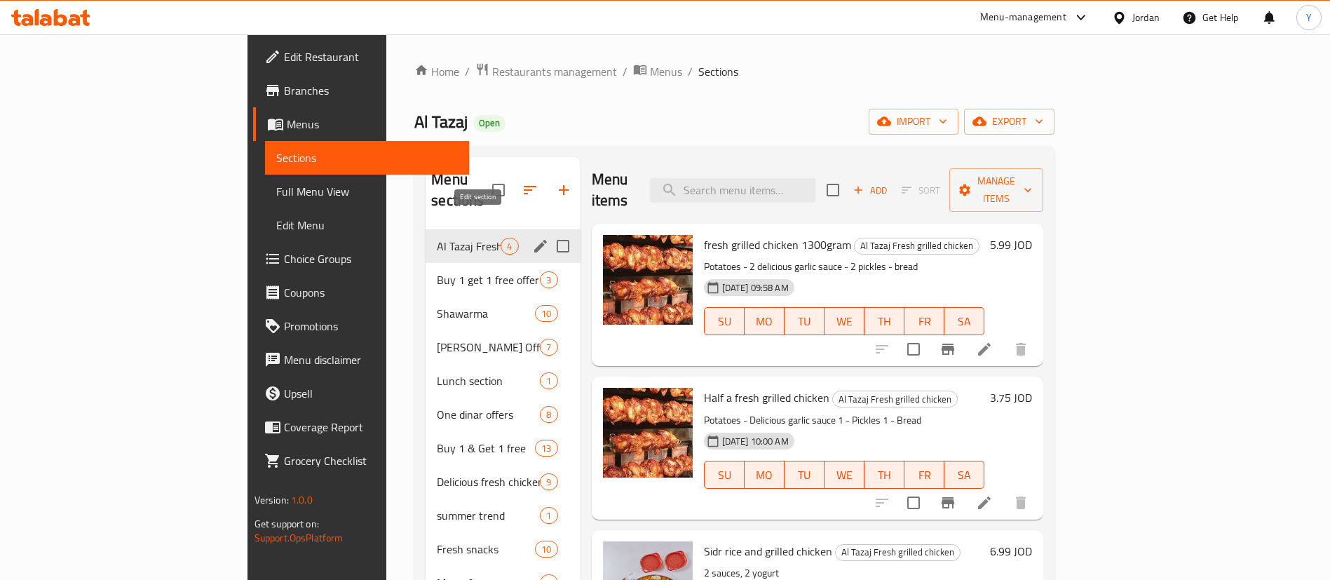
click at [532, 238] on icon "edit" at bounding box center [540, 246] width 17 height 17
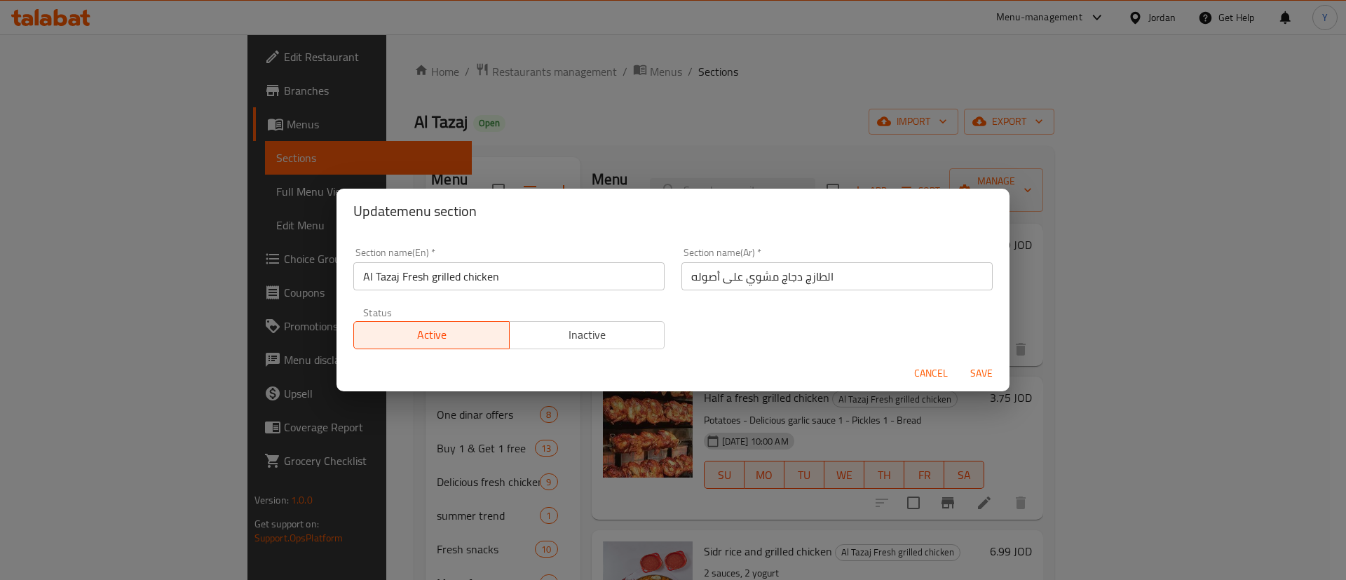
click at [852, 278] on input "الطازج دجاج مشوي على أصوله" at bounding box center [836, 276] width 311 height 28
click at [686, 278] on input "الطازج دجاج مشوي على أصوله" at bounding box center [836, 276] width 311 height 28
type input "جديد الطازج دجاج مشوي على أصوله"
click at [361, 276] on input "Al Tazaj Fresh grilled chicken" at bounding box center [508, 276] width 311 height 28
click at [587, 283] on input "Al Tazaj Fresh grilled chicken" at bounding box center [508, 276] width 311 height 28
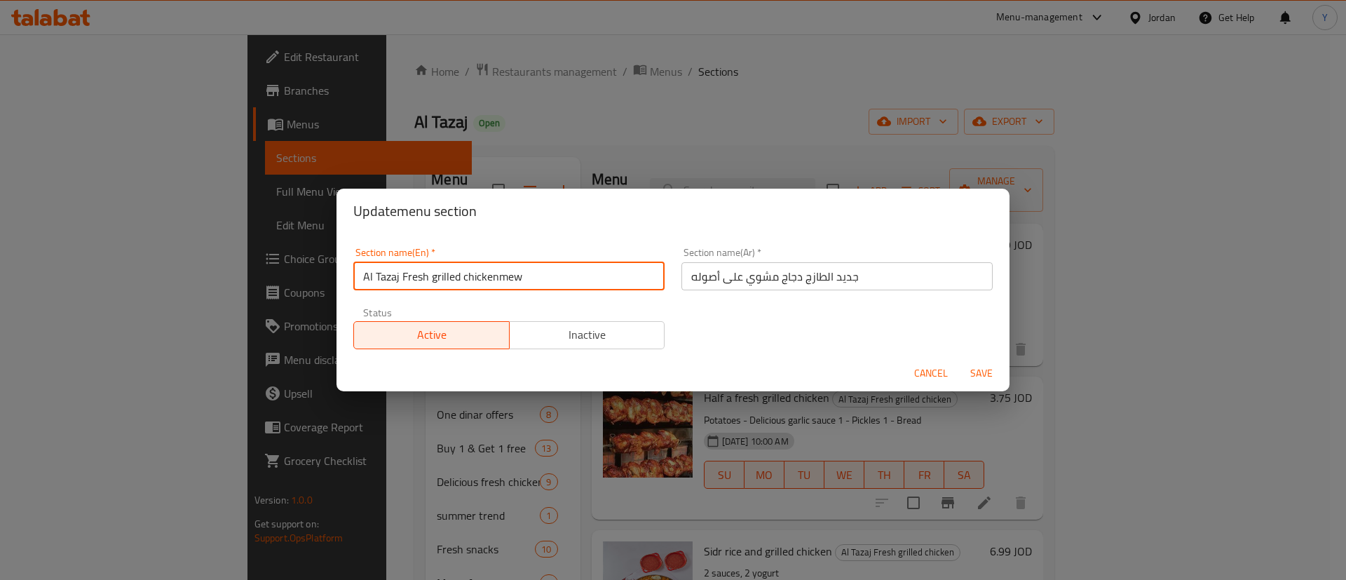
drag, startPoint x: 547, startPoint y: 280, endPoint x: 498, endPoint y: 271, distance: 49.2
click at [498, 271] on input "Al Tazaj Fresh grilled chickenmew" at bounding box center [508, 276] width 311 height 28
click at [367, 275] on input "Al Tazaj Fresh grilled chicken" at bounding box center [508, 276] width 311 height 28
click at [362, 275] on input "Al Tazaj Fresh grilled chicken" at bounding box center [508, 276] width 311 height 28
type input "New Al Tazaj Fresh grilled chicken"
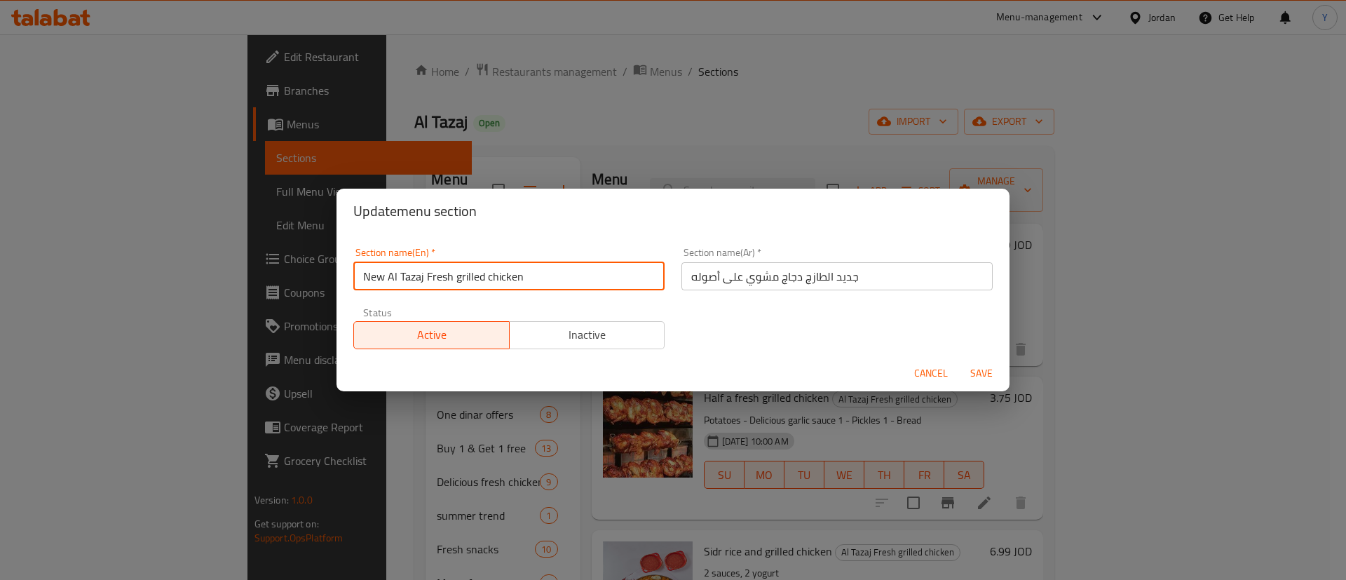
click at [982, 365] on span "Save" at bounding box center [982, 374] width 34 height 18
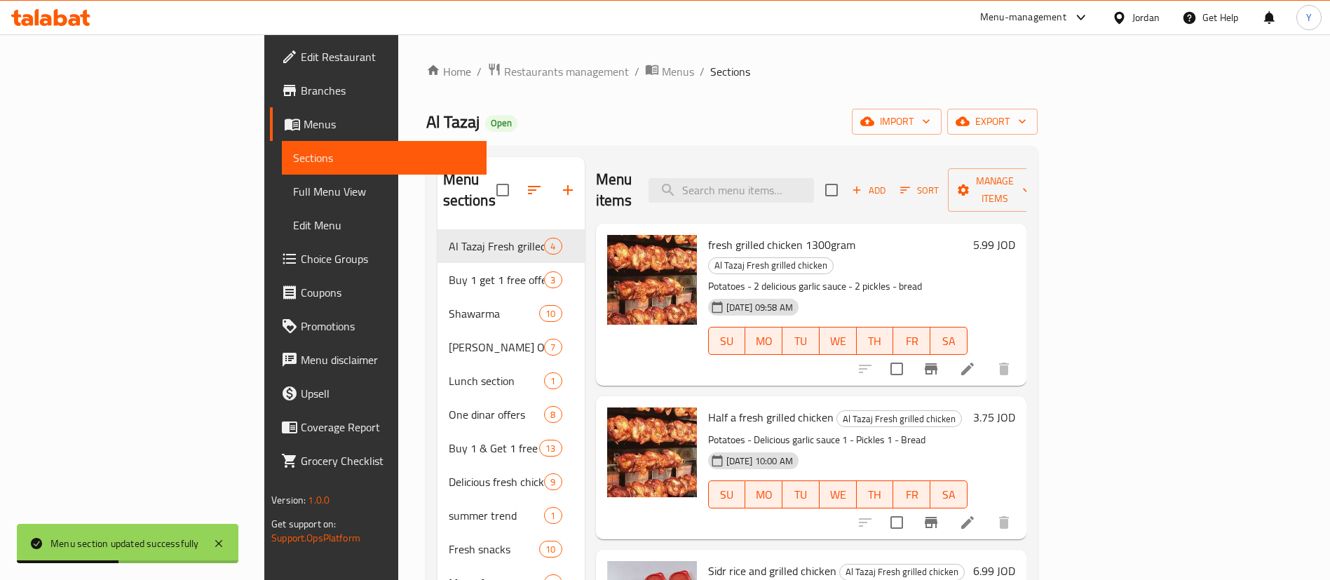
click at [987, 356] on li at bounding box center [967, 368] width 39 height 25
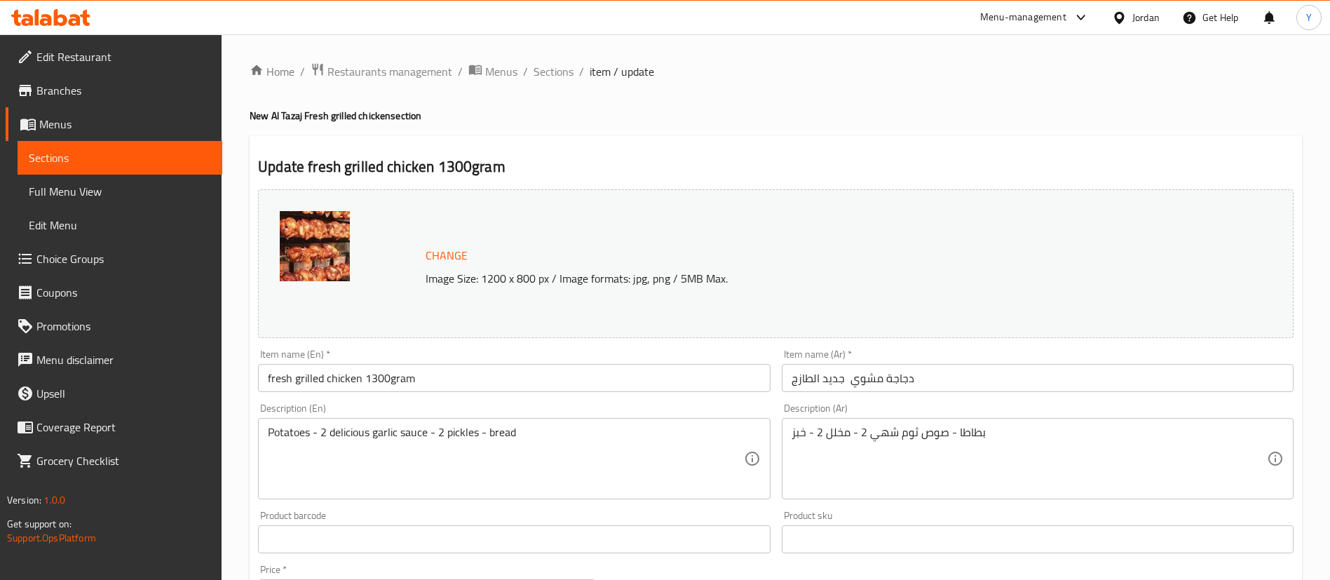
click at [79, 23] on icon at bounding box center [75, 20] width 12 height 12
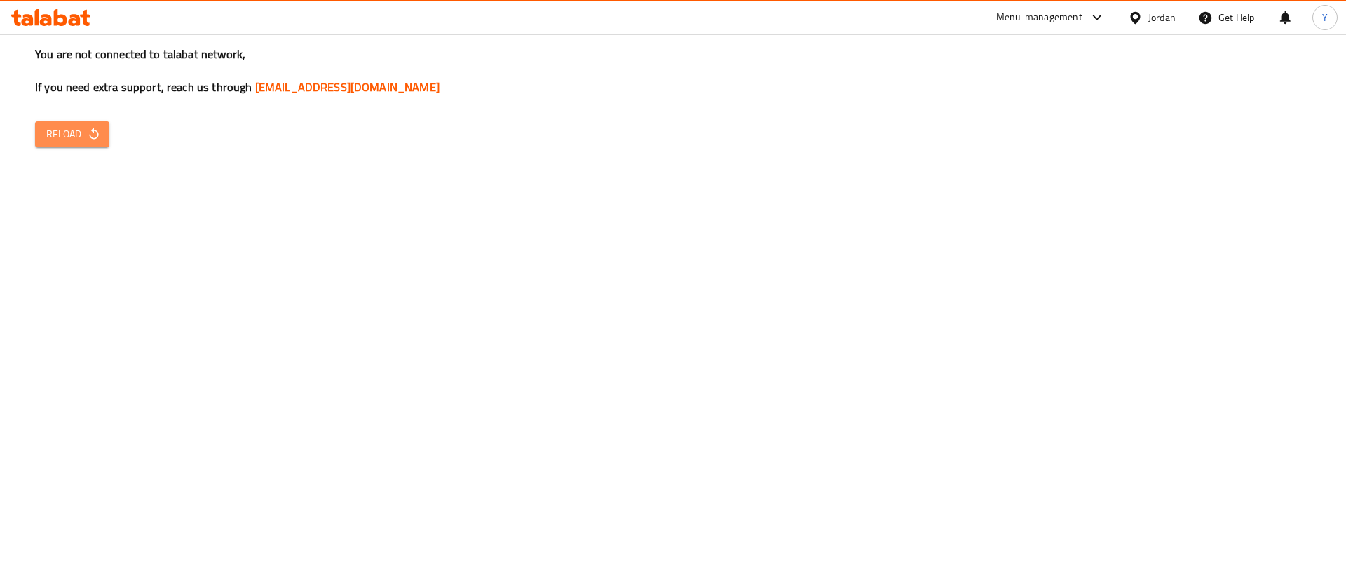
click at [90, 142] on span "Reload" at bounding box center [72, 134] width 52 height 18
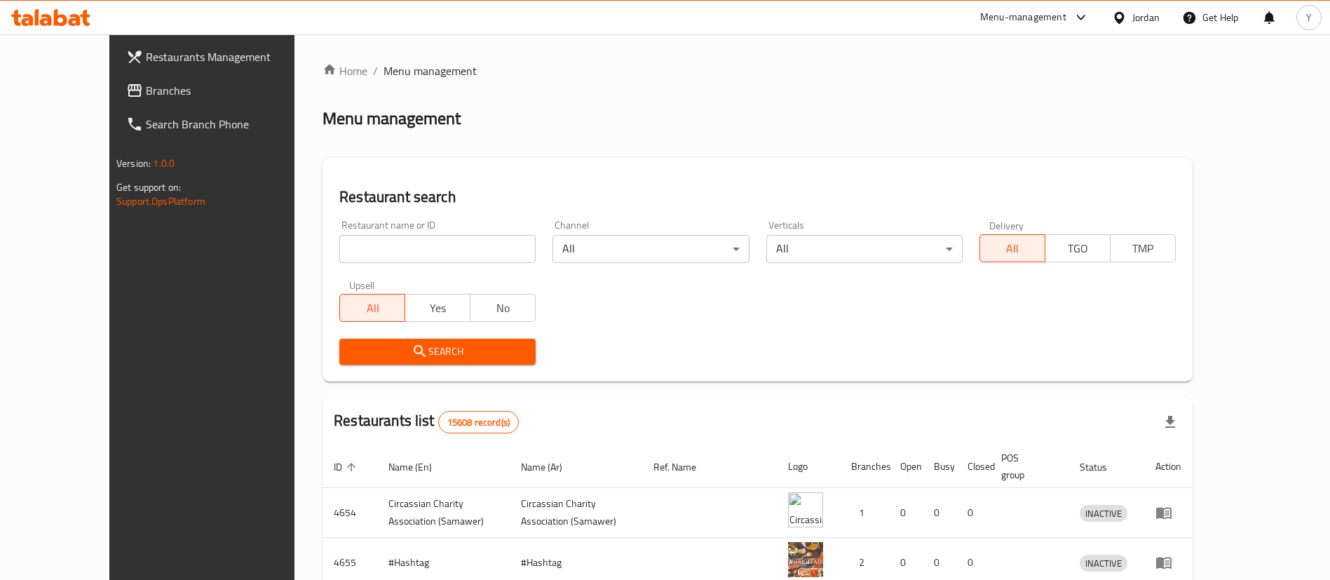
click at [146, 91] on span "Branches" at bounding box center [233, 90] width 175 height 17
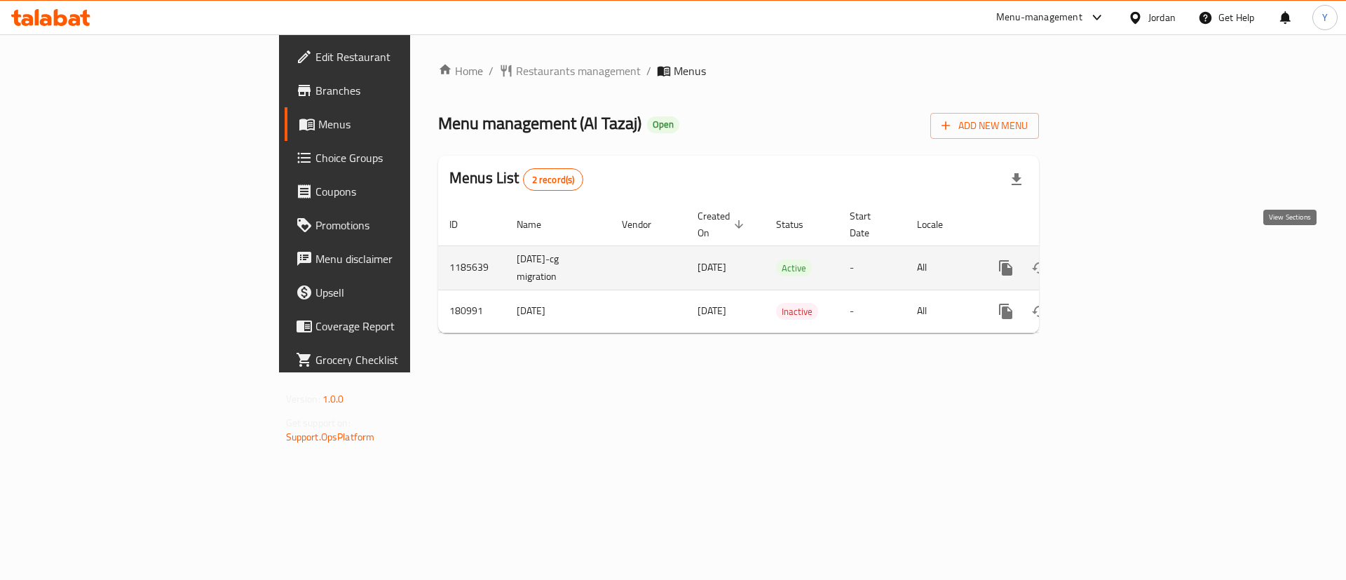
click at [1124, 257] on link "enhanced table" at bounding box center [1107, 268] width 34 height 34
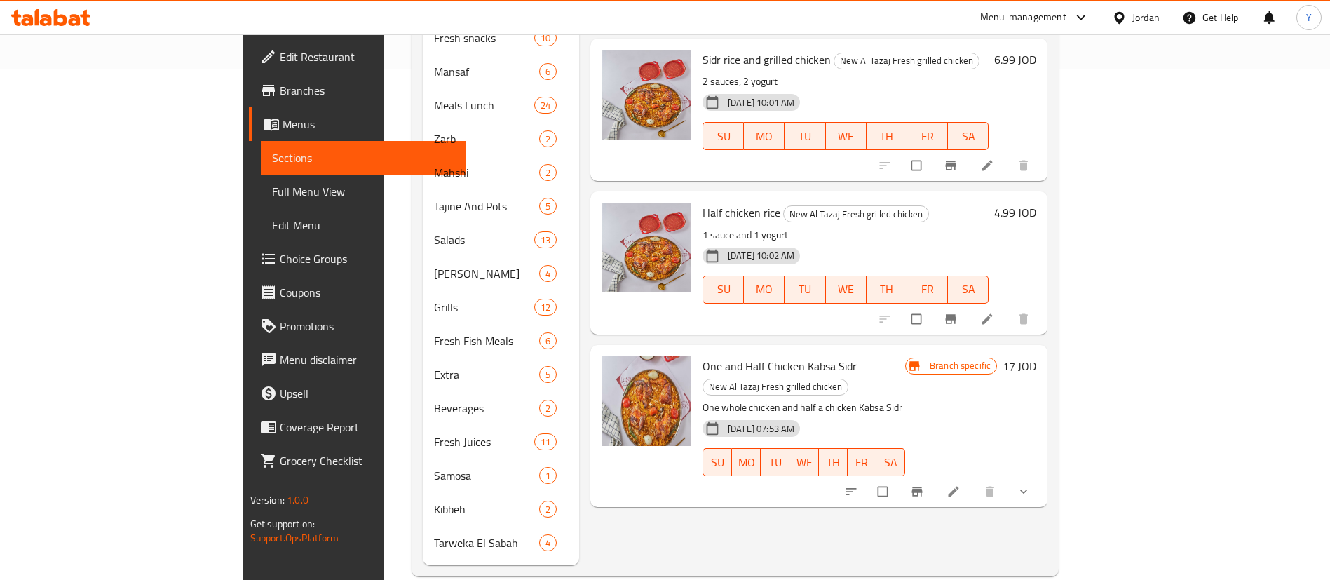
scroll to position [515, 0]
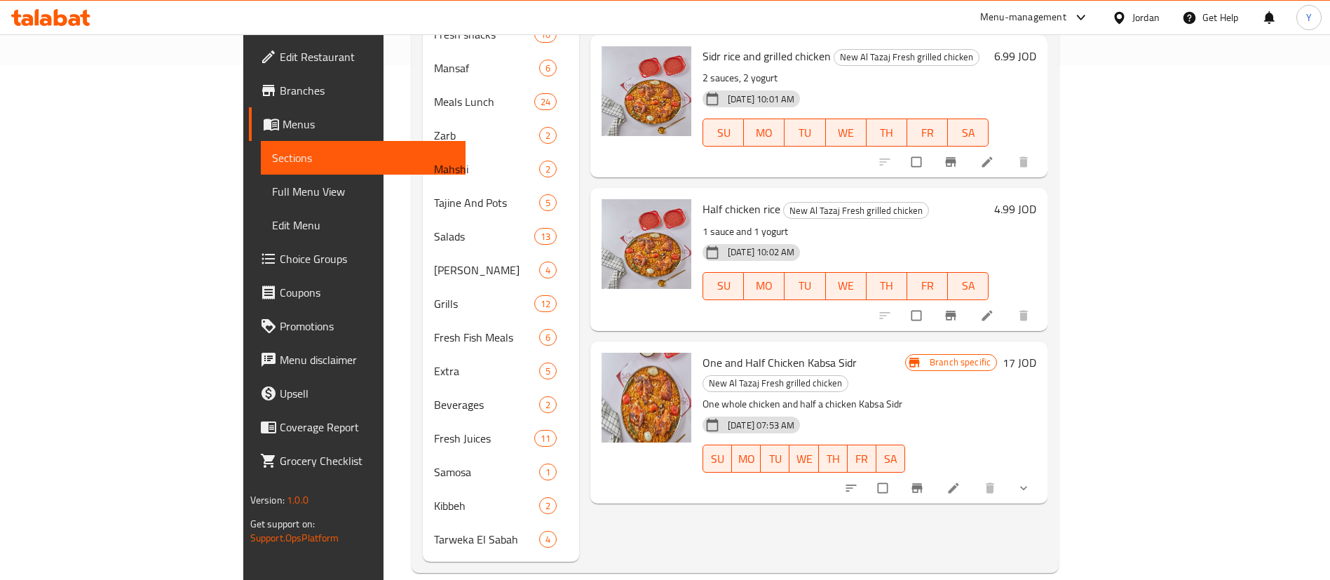
click at [974, 477] on li at bounding box center [954, 488] width 39 height 22
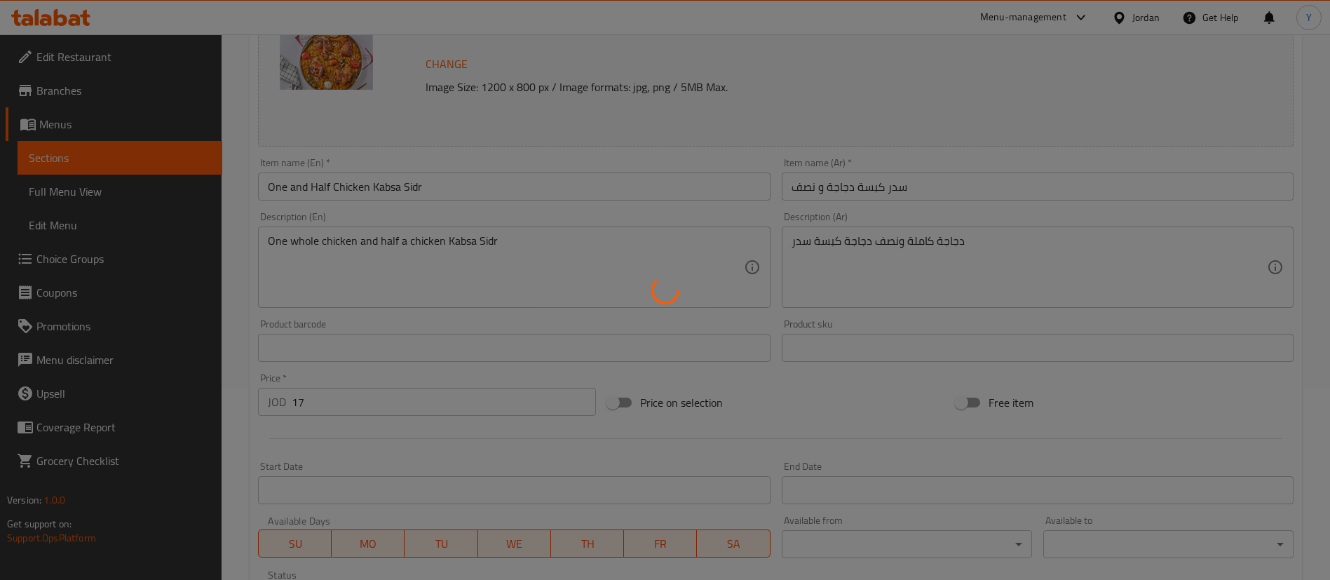
type input "إضافات إضافية"
type input "0"
type input "8"
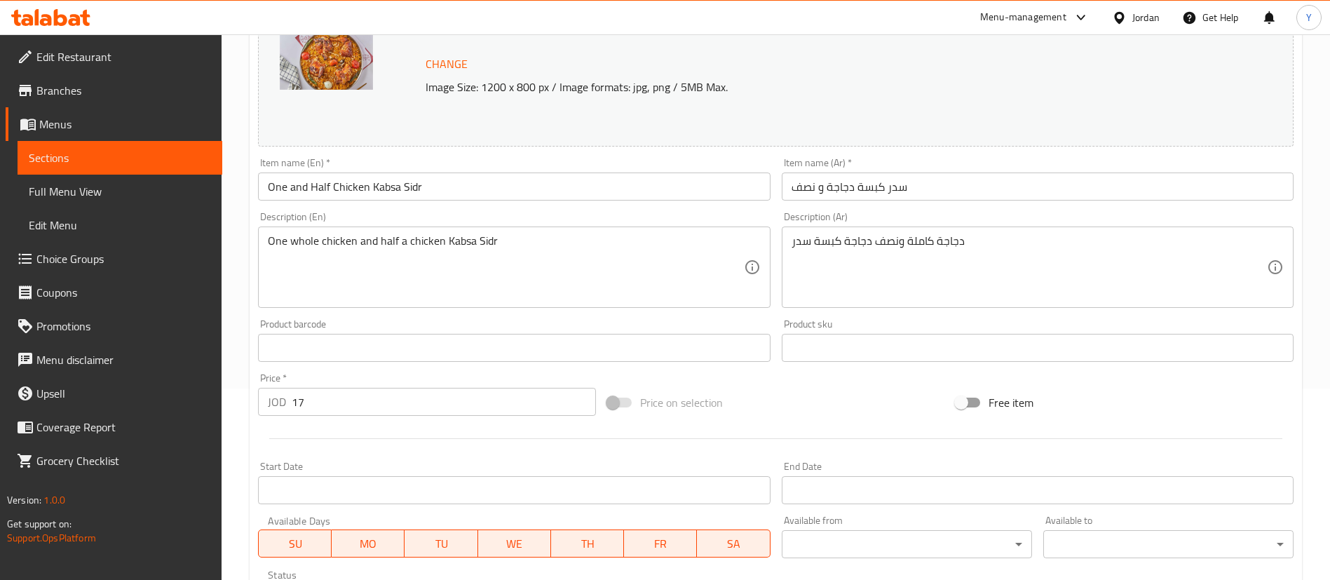
scroll to position [454, 0]
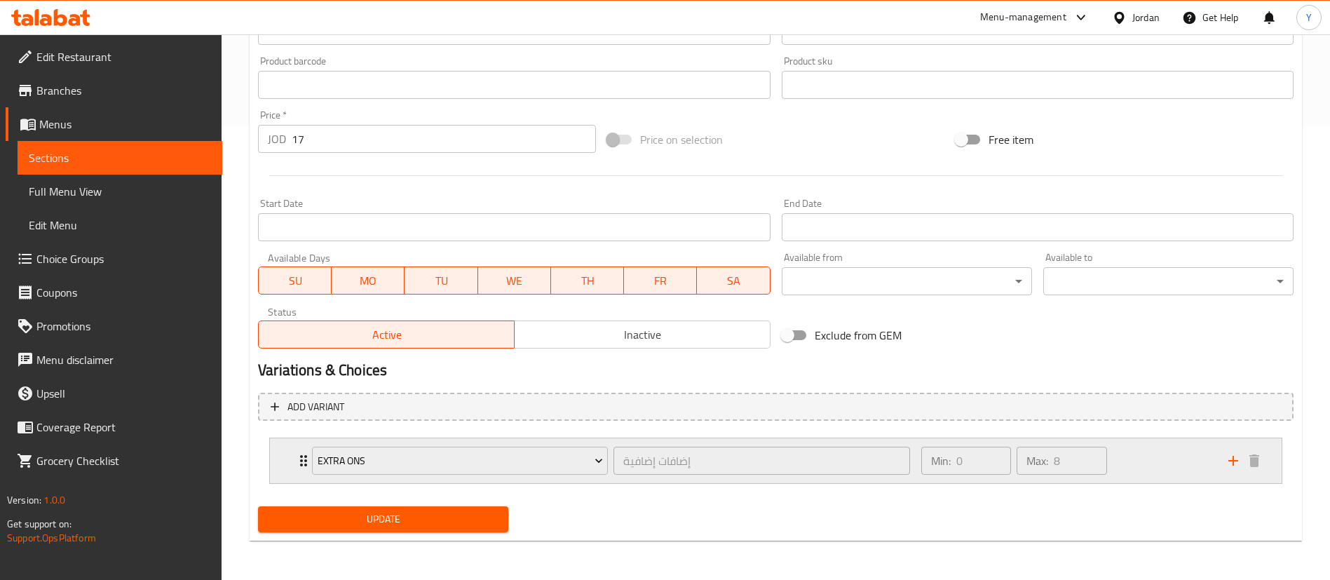
click at [1170, 460] on div "Min: 0 ​ Max: 8 ​" at bounding box center [1066, 460] width 307 height 45
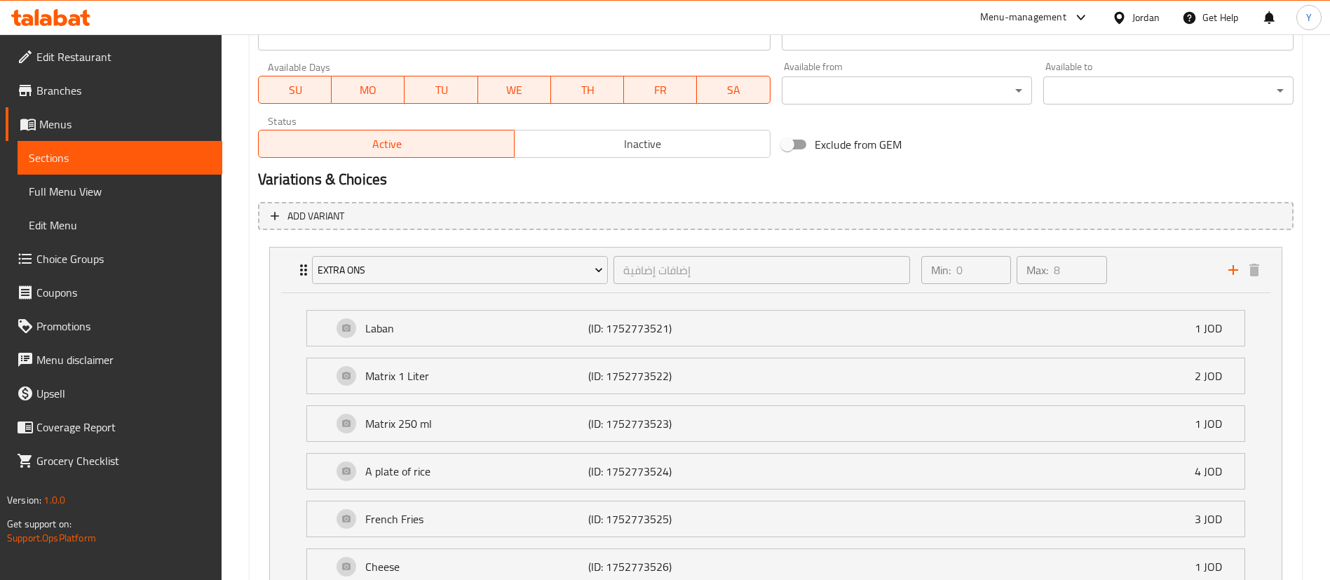
scroll to position [639, 0]
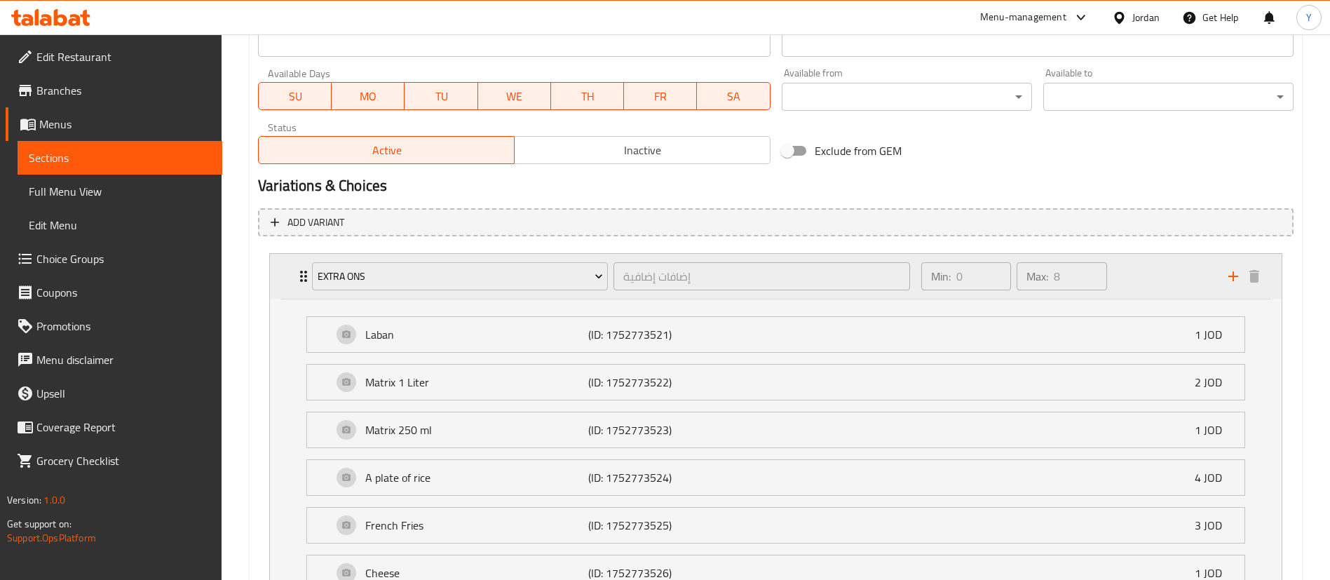
click at [529, 292] on div "Extra ons" at bounding box center [459, 276] width 301 height 34
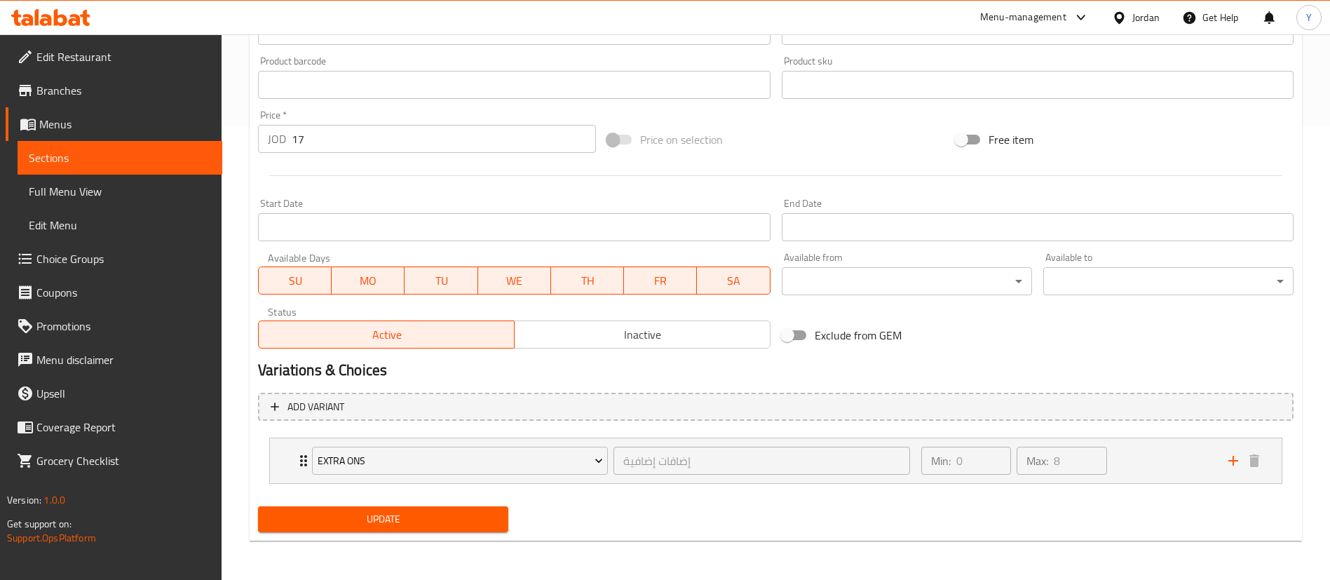
drag, startPoint x: 529, startPoint y: 292, endPoint x: 588, endPoint y: 271, distance: 62.5
click at [588, 271] on div "Change Image Size: 1200 x 800 px / Image formats: jpg, png / 5MB Max. Item name…" at bounding box center [775, 133] width 1047 height 808
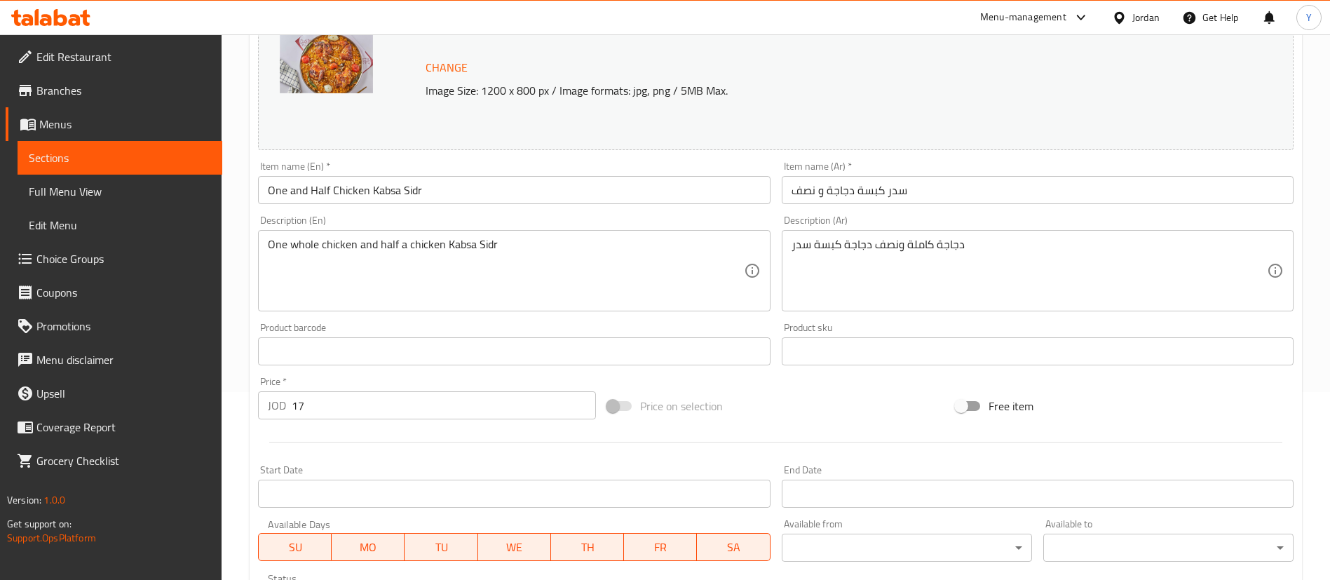
scroll to position [186, 0]
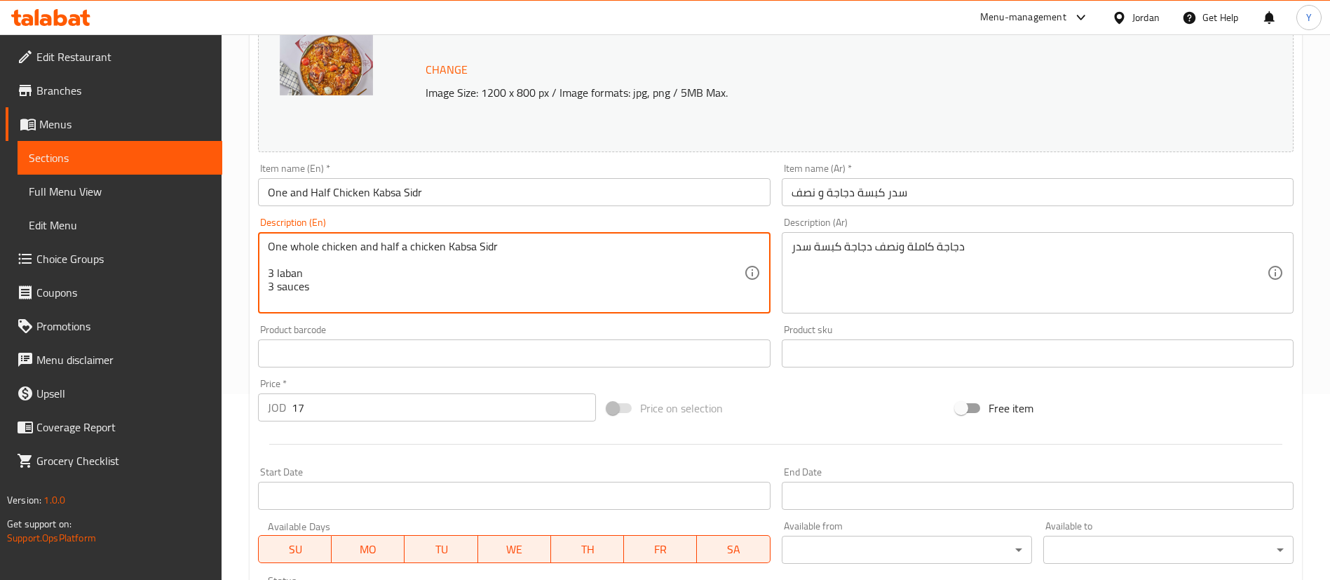
drag, startPoint x: 335, startPoint y: 280, endPoint x: 260, endPoint y: 268, distance: 75.8
click at [260, 268] on div "One whole chicken and half a chicken Kabsa Sidr 3 laban 3 sauces Description (E…" at bounding box center [514, 272] width 512 height 81
click at [292, 273] on textarea "One whole chicken and half a chicken Kabsa Sidr 3 laban 3 sauces" at bounding box center [505, 273] width 475 height 67
click at [295, 269] on textarea "One whole chicken and half a chicken Kabsa Sidr 3 laban 3 sauces" at bounding box center [505, 273] width 475 height 67
drag, startPoint x: 327, startPoint y: 290, endPoint x: 256, endPoint y: 271, distance: 73.5
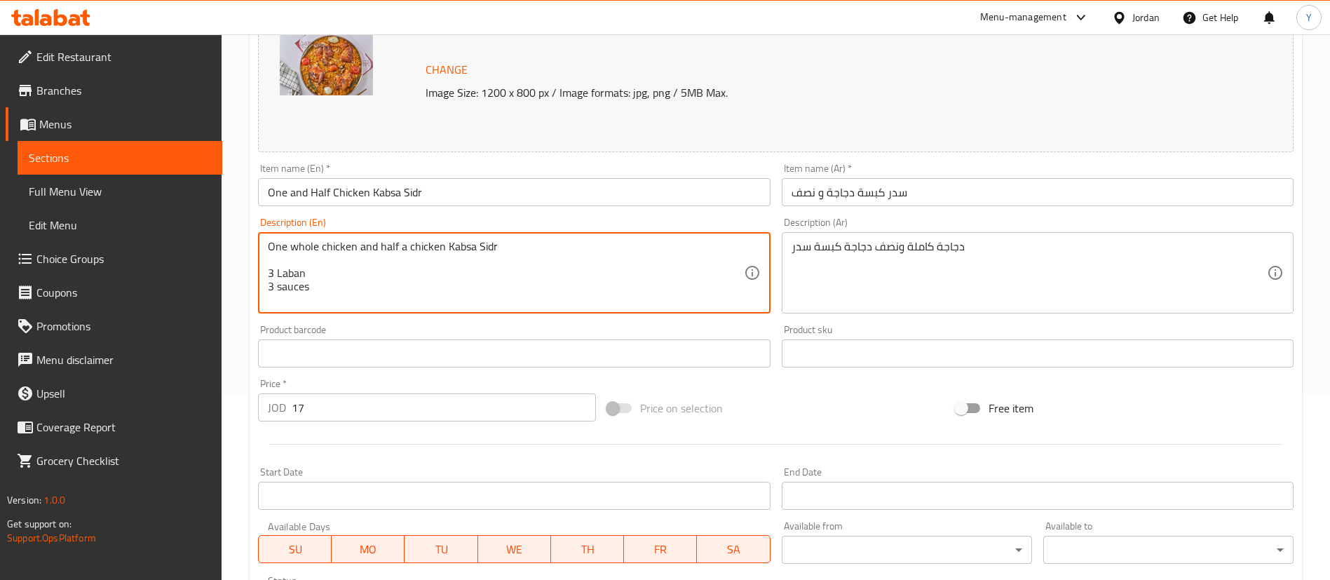
click at [256, 271] on div "Description (En) One whole chicken and half a chicken Kabsa Sidr 3 Laban 3 sauc…" at bounding box center [513, 265] width 523 height 107
type textarea "One whole chicken and half a chicken Kabsa Sidr 3 Laban 3 sauces"
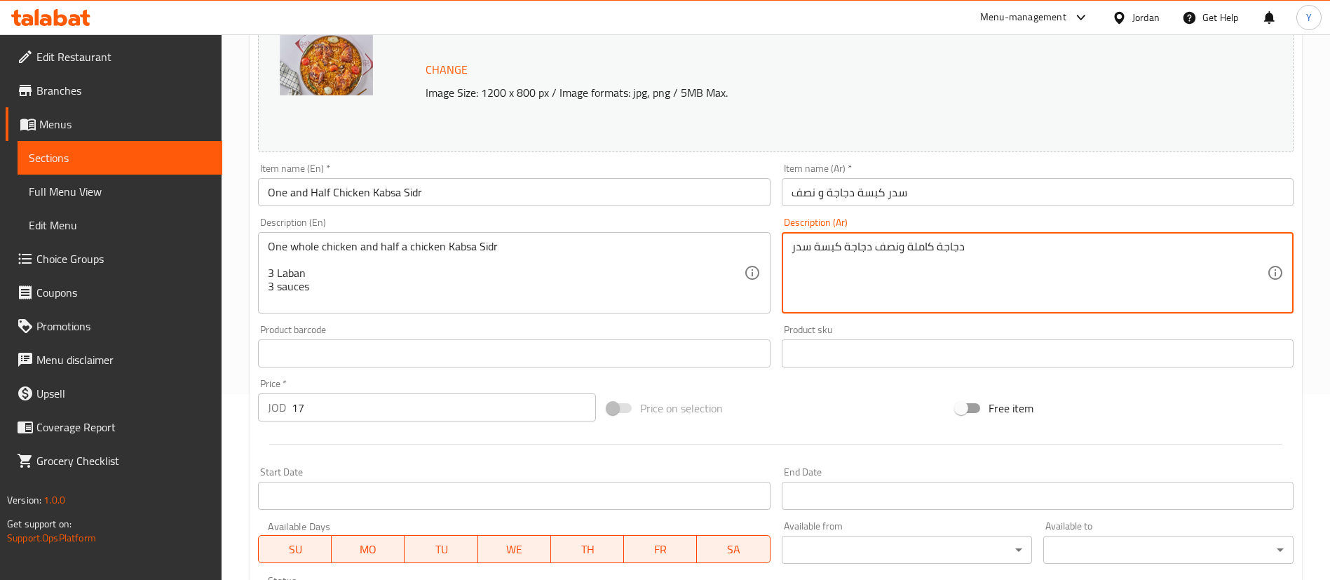
paste textarea "3 لبن 3 صلصات"
click at [799, 250] on textarea "دجاجة كاملة ونصف دجاجة كبسة سدر" at bounding box center [1028, 273] width 475 height 67
click at [1021, 254] on textarea "دجاجة كاملة ونصف دجاجة كبسة سدر" at bounding box center [1028, 273] width 475 height 67
paste textarea "3 لبن 3 صلصات"
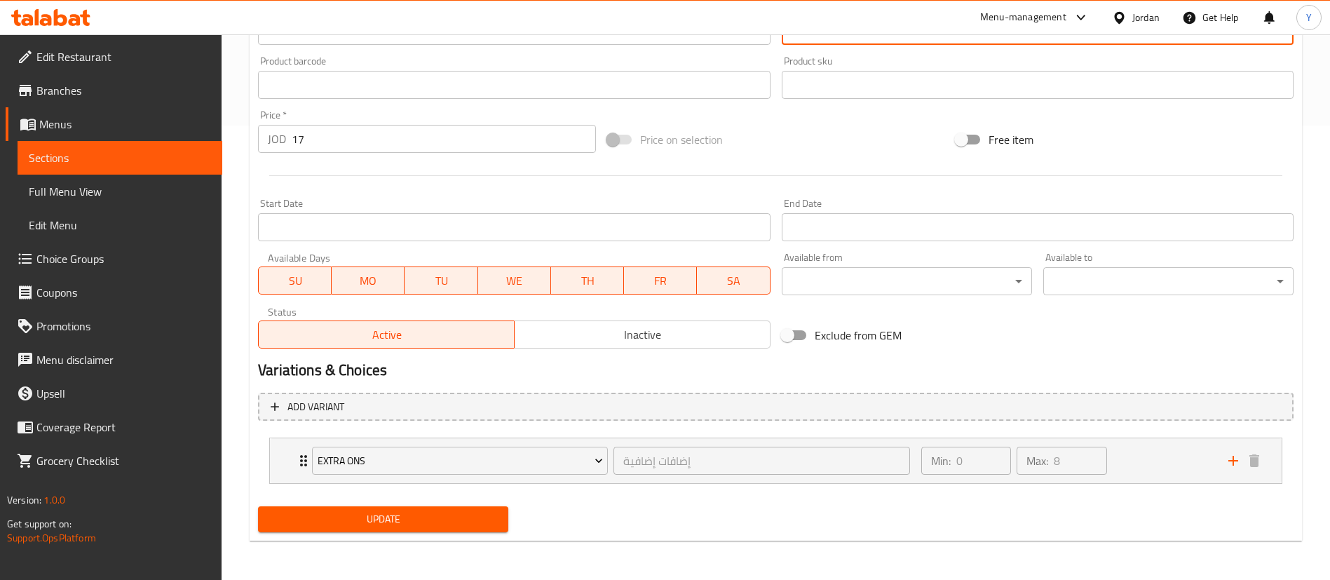
type textarea "دجاجة كاملة ونصف دجاجة كبسة سدر 3 لبن 3 صوصات"
click at [399, 526] on span "Update" at bounding box center [383, 519] width 228 height 18
click at [432, 493] on nav "Extra ons إضافات إضافية ​ Min: 0 ​ Max: 8 ​ Laban (ID: 1752773521) 1 JOD Name (…" at bounding box center [775, 460] width 1035 height 69
click at [431, 497] on div "Add variant Extra ons إضافات إضافية ​ Min: 0 ​ Max: 8 ​ Laban (ID: 1752773521) …" at bounding box center [775, 444] width 1047 height 114
click at [428, 522] on span "Update" at bounding box center [383, 519] width 228 height 18
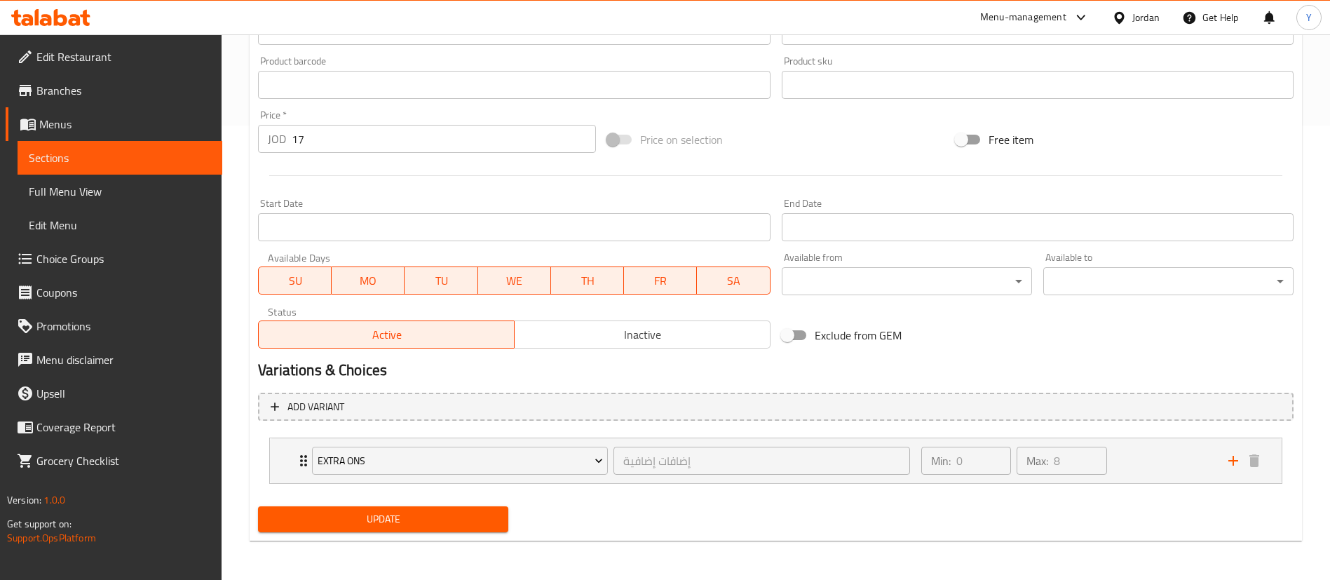
click at [53, 22] on icon at bounding box center [50, 17] width 79 height 17
